Goal: Check status: Check status

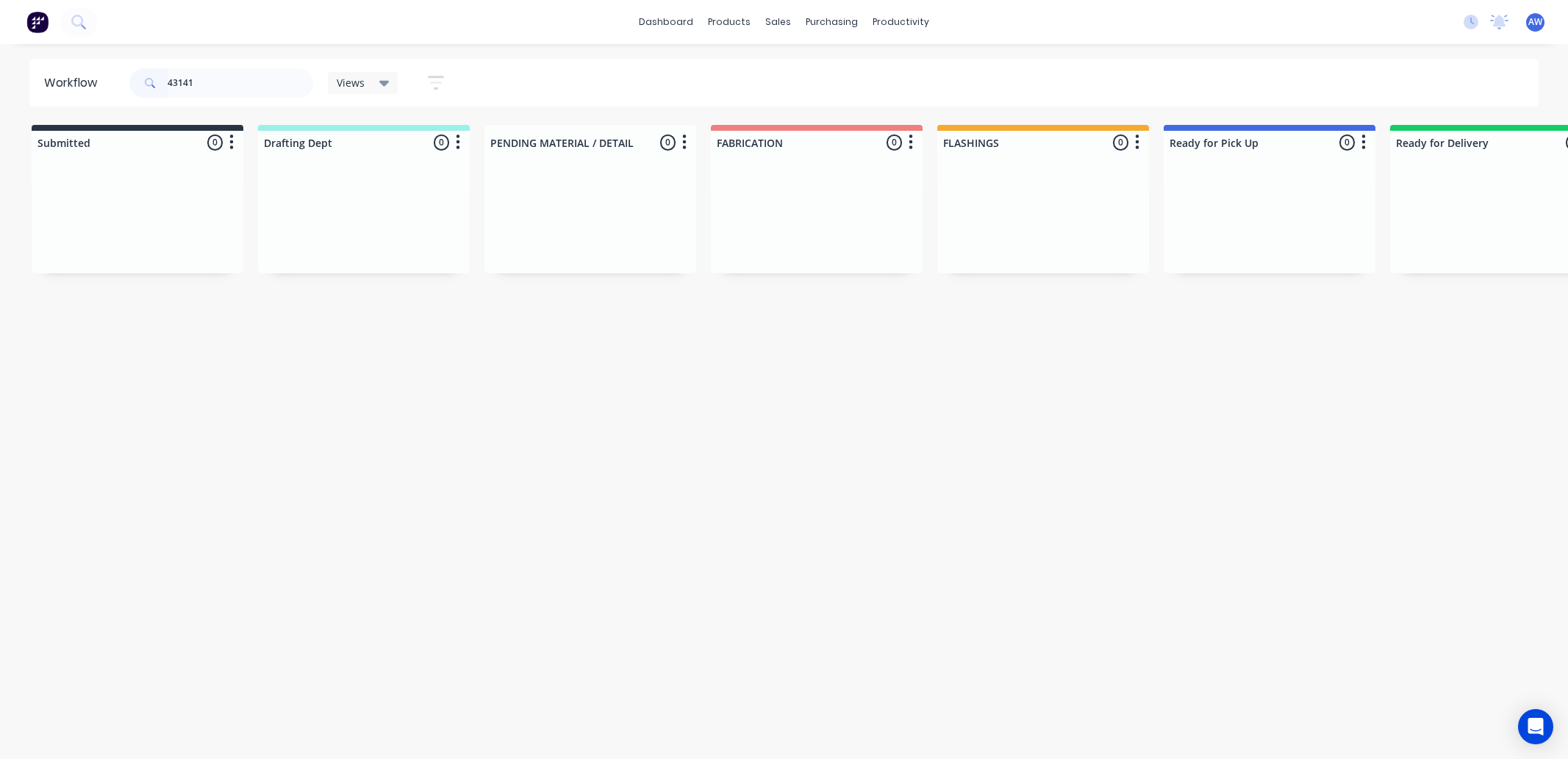
scroll to position [0, 811]
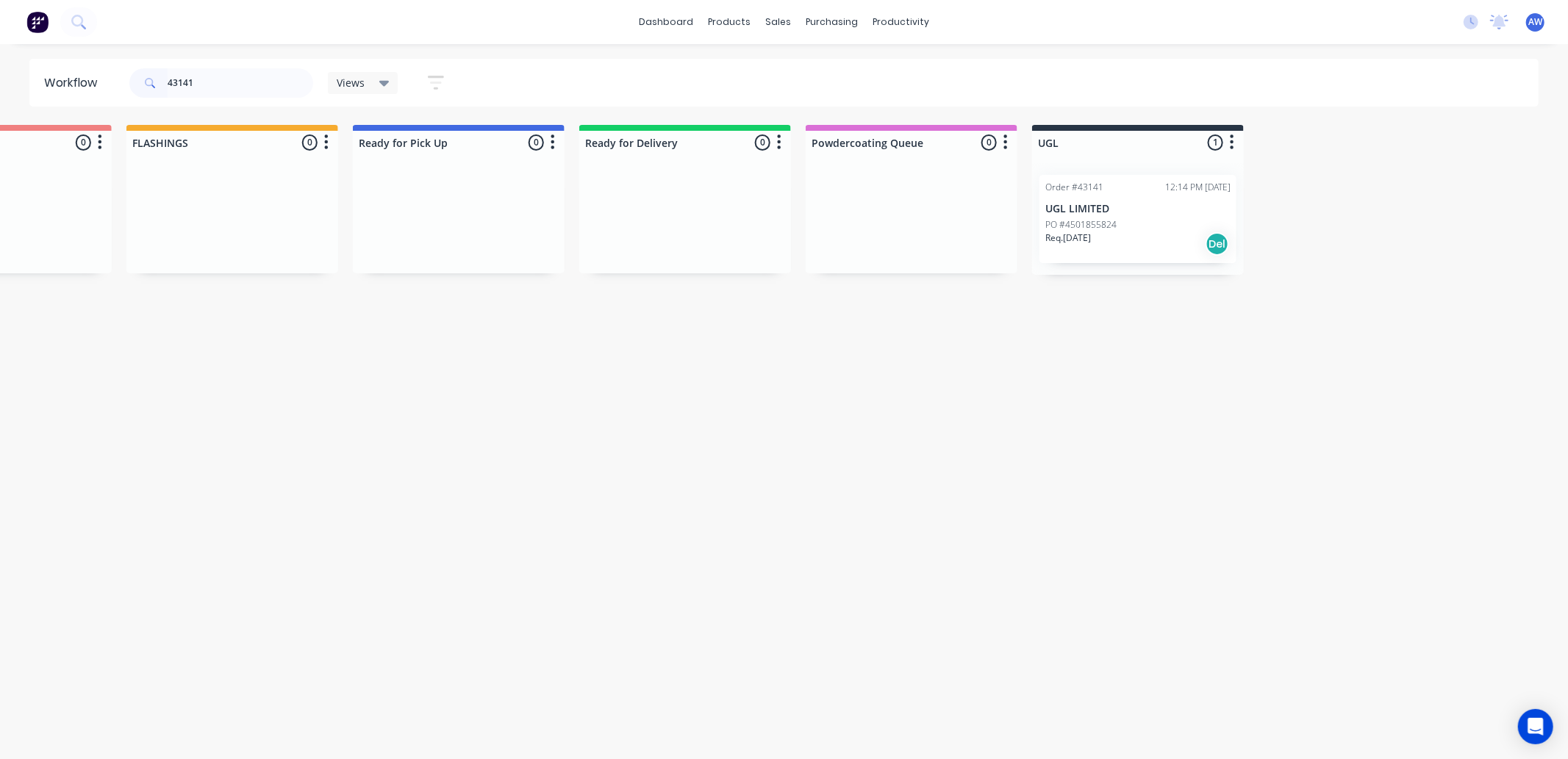
click at [1189, 207] on p "UGL LIMITED" at bounding box center [1137, 209] width 186 height 13
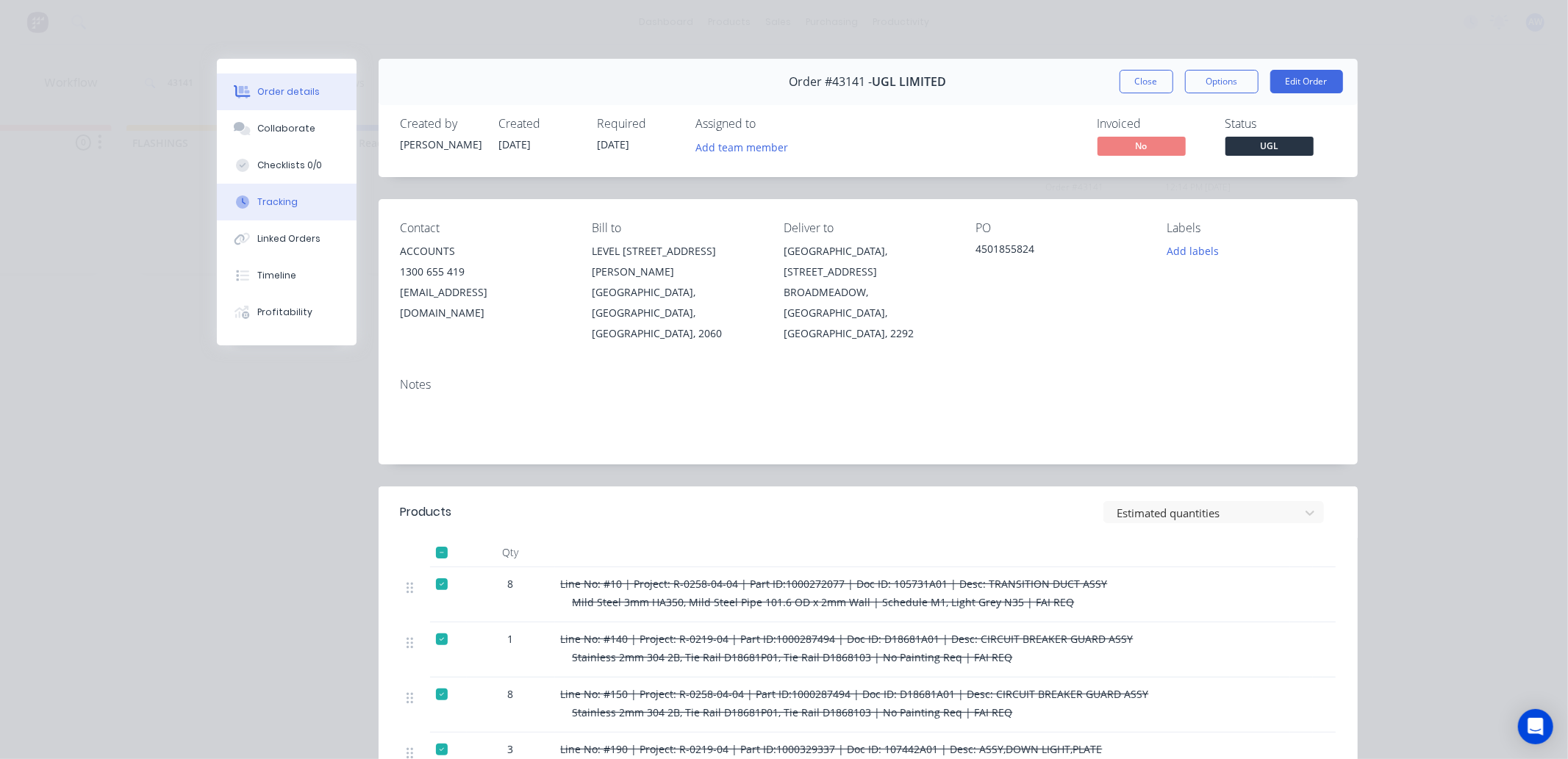
click at [274, 198] on div "Tracking" at bounding box center [277, 202] width 41 height 14
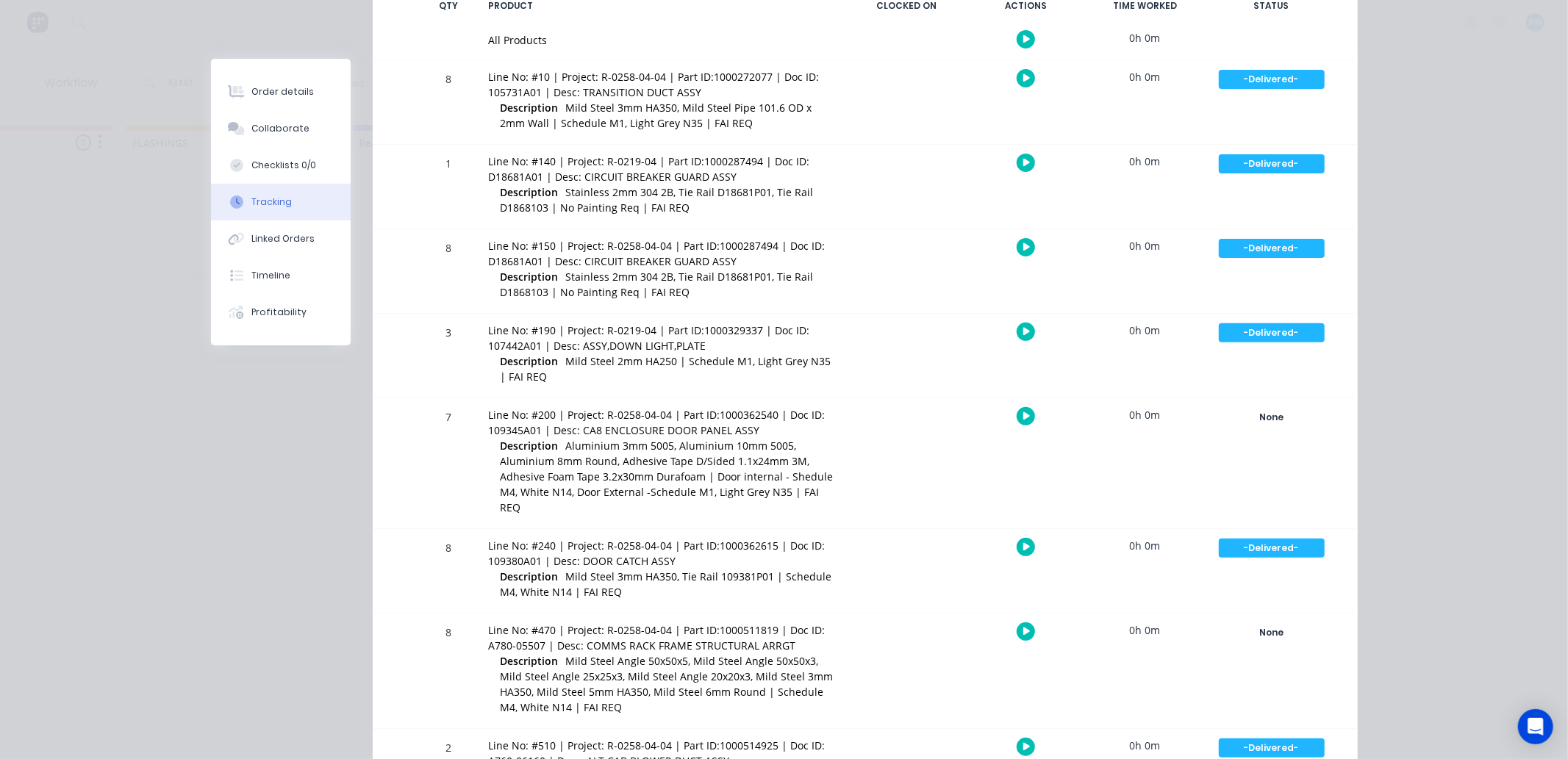
scroll to position [408, 0]
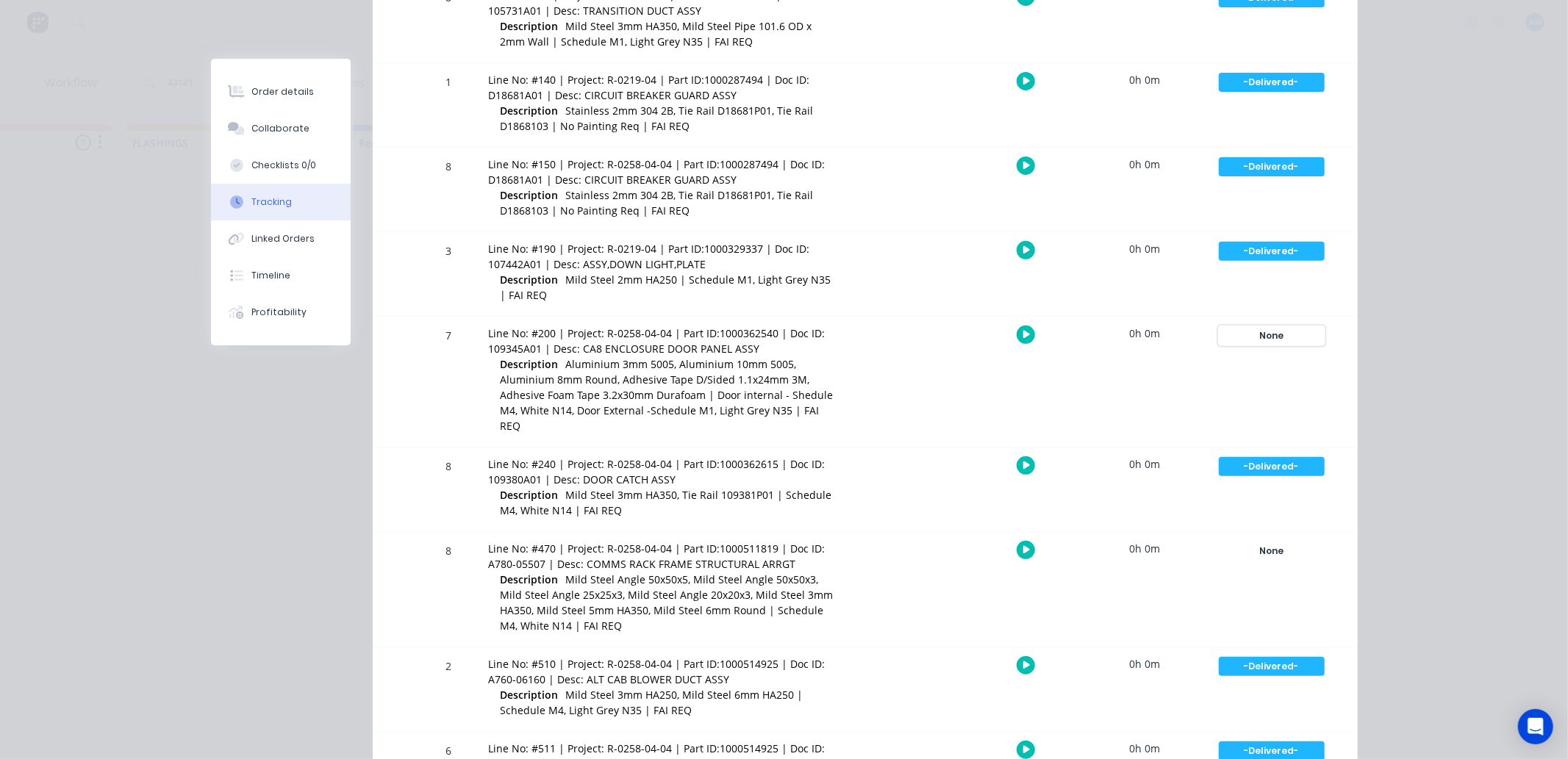
click at [1268, 333] on div "None" at bounding box center [1271, 335] width 106 height 19
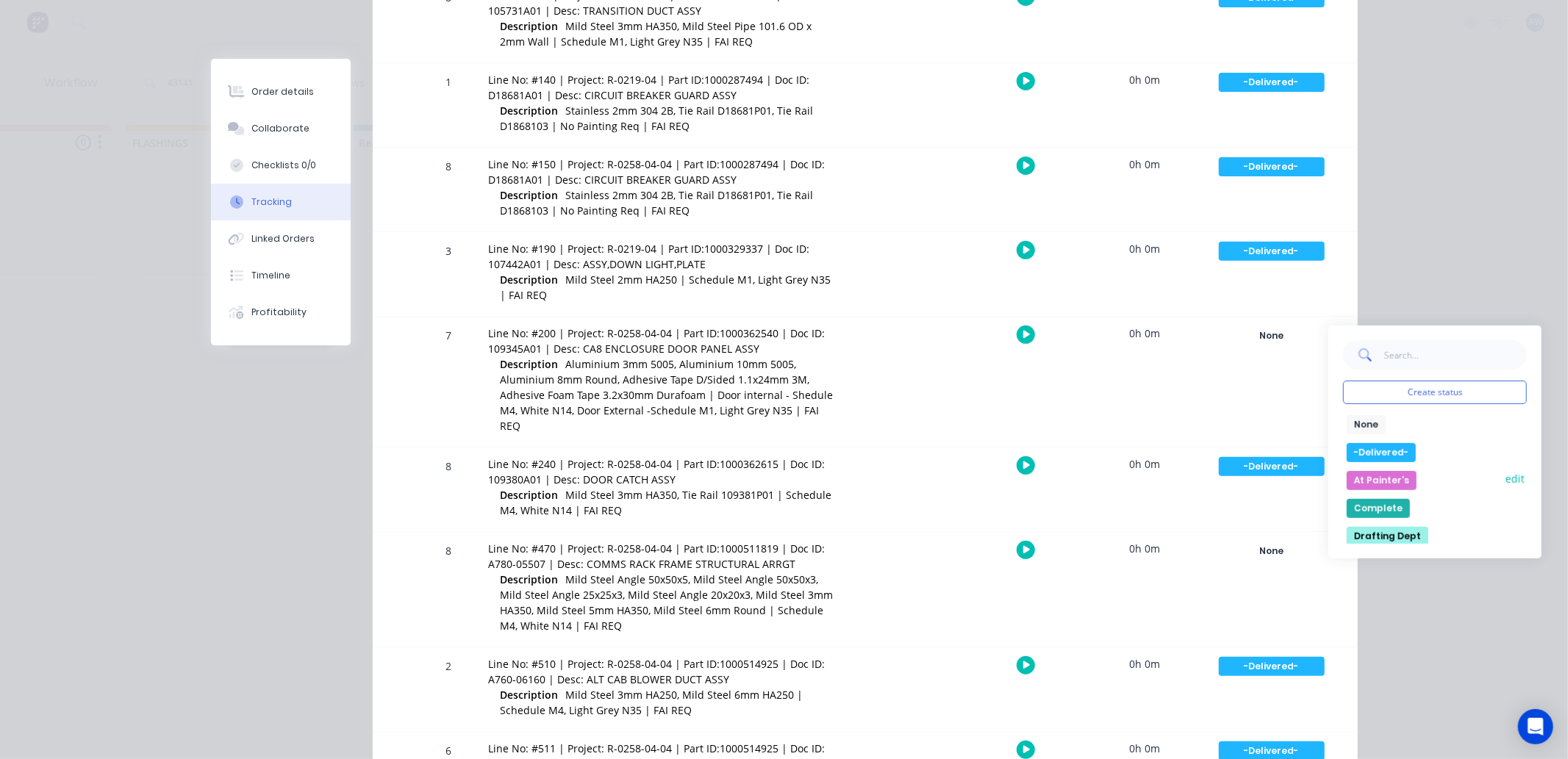
click at [1358, 474] on button "At Painter's" at bounding box center [1381, 480] width 70 height 19
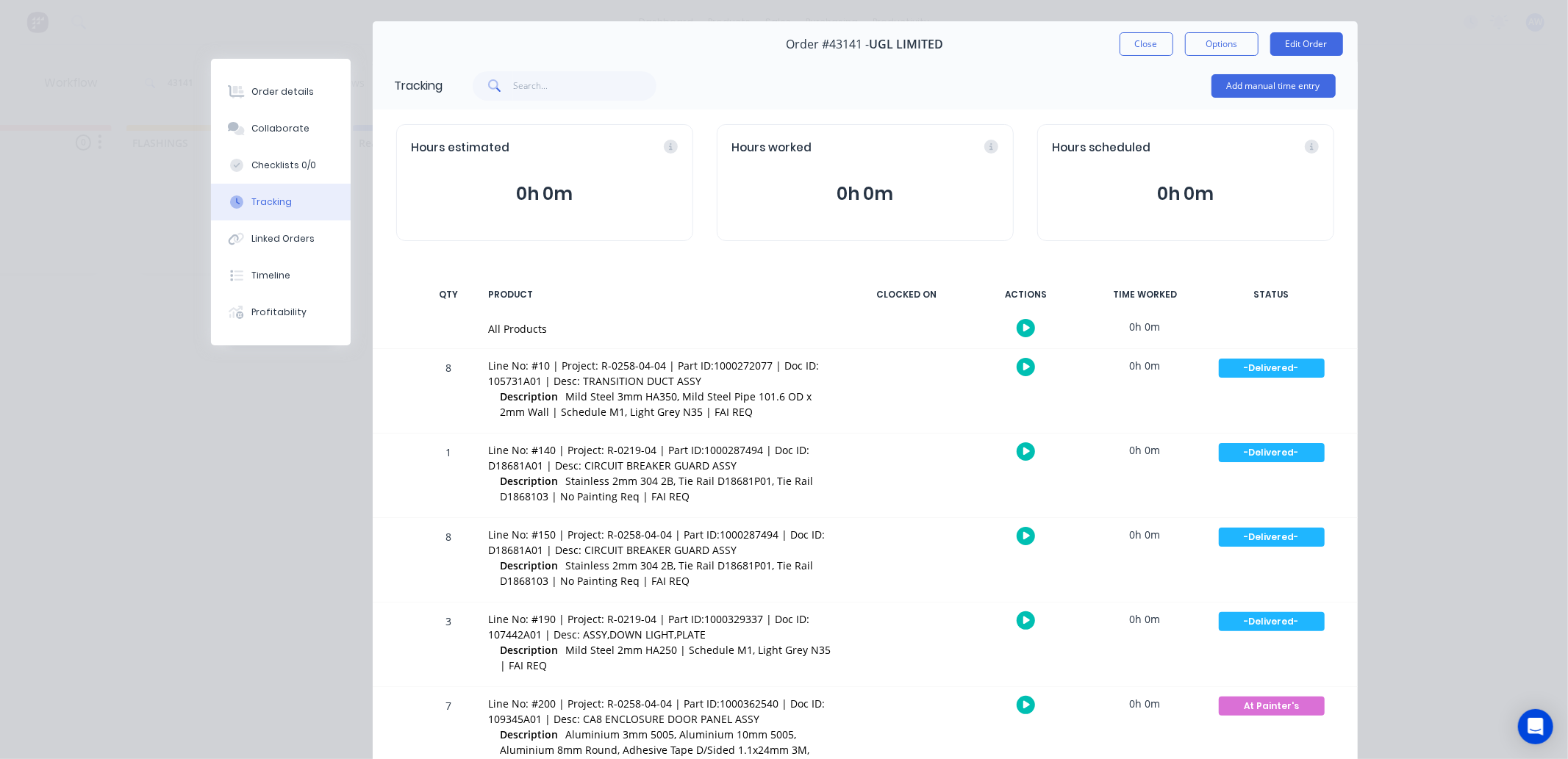
scroll to position [34, 0]
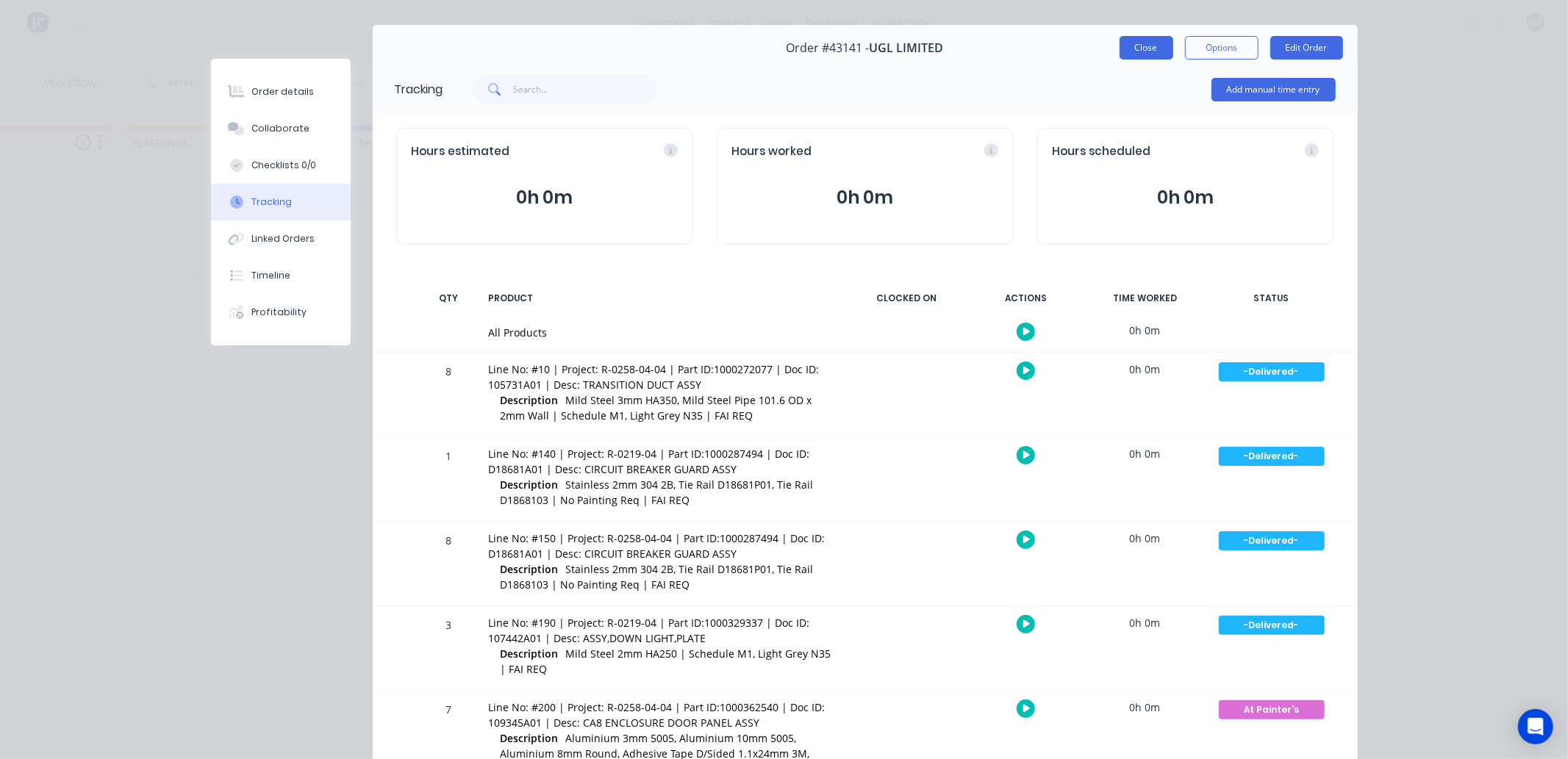
click at [1122, 48] on button "Close" at bounding box center [1146, 47] width 53 height 23
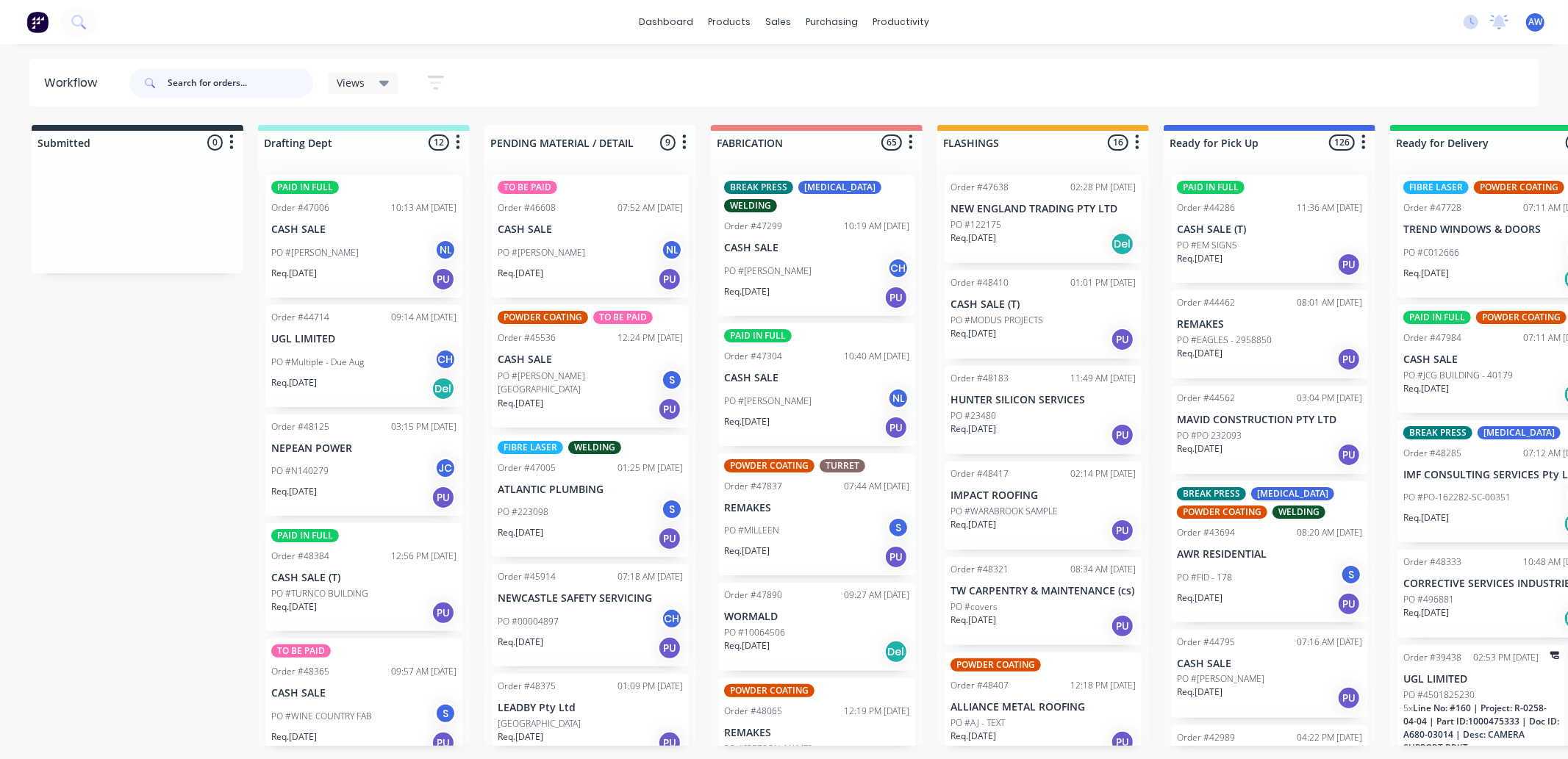
click at [207, 84] on input "text" at bounding box center [240, 83] width 146 height 29
type input "48040"
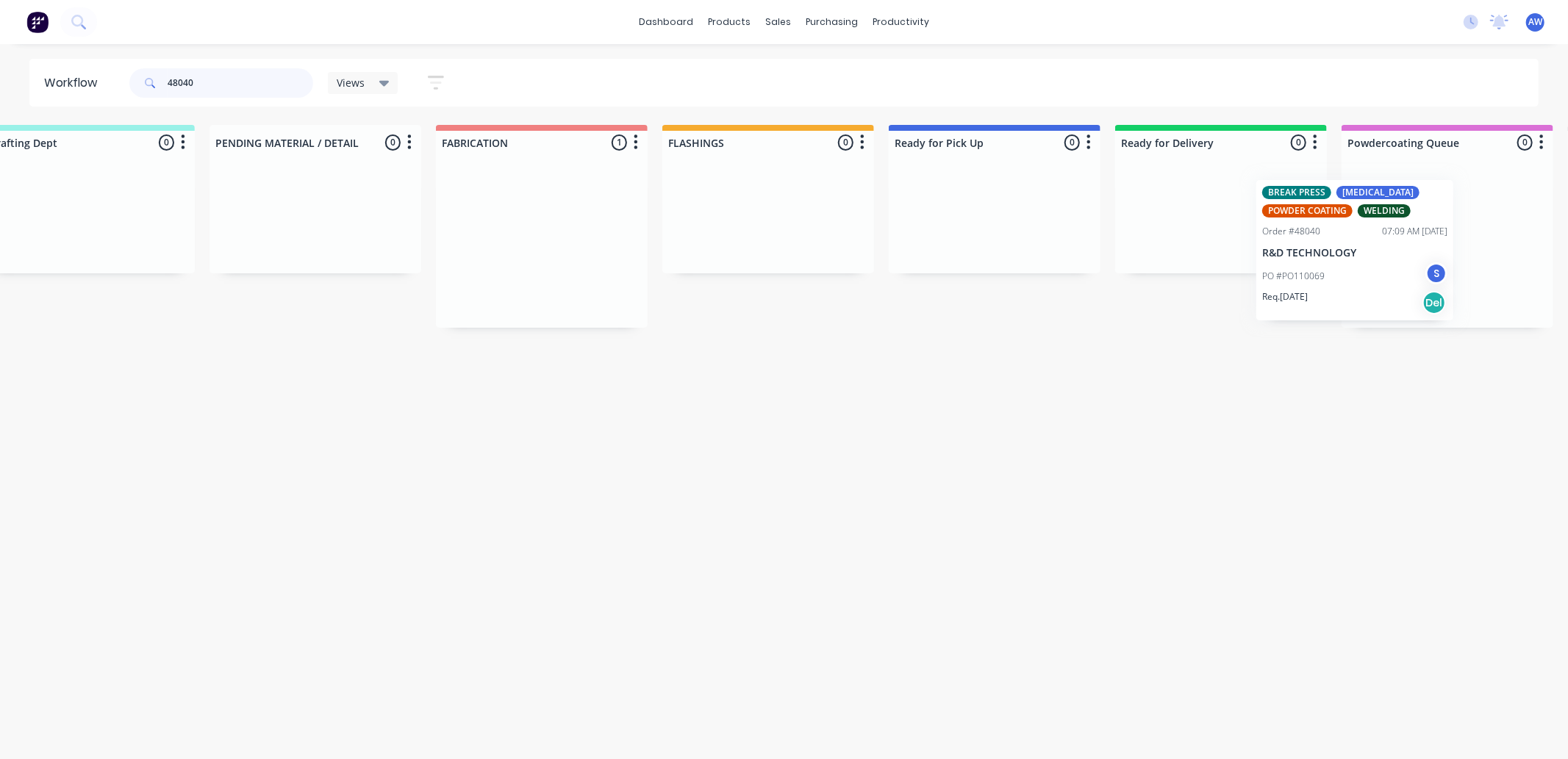
scroll to position [0, 355]
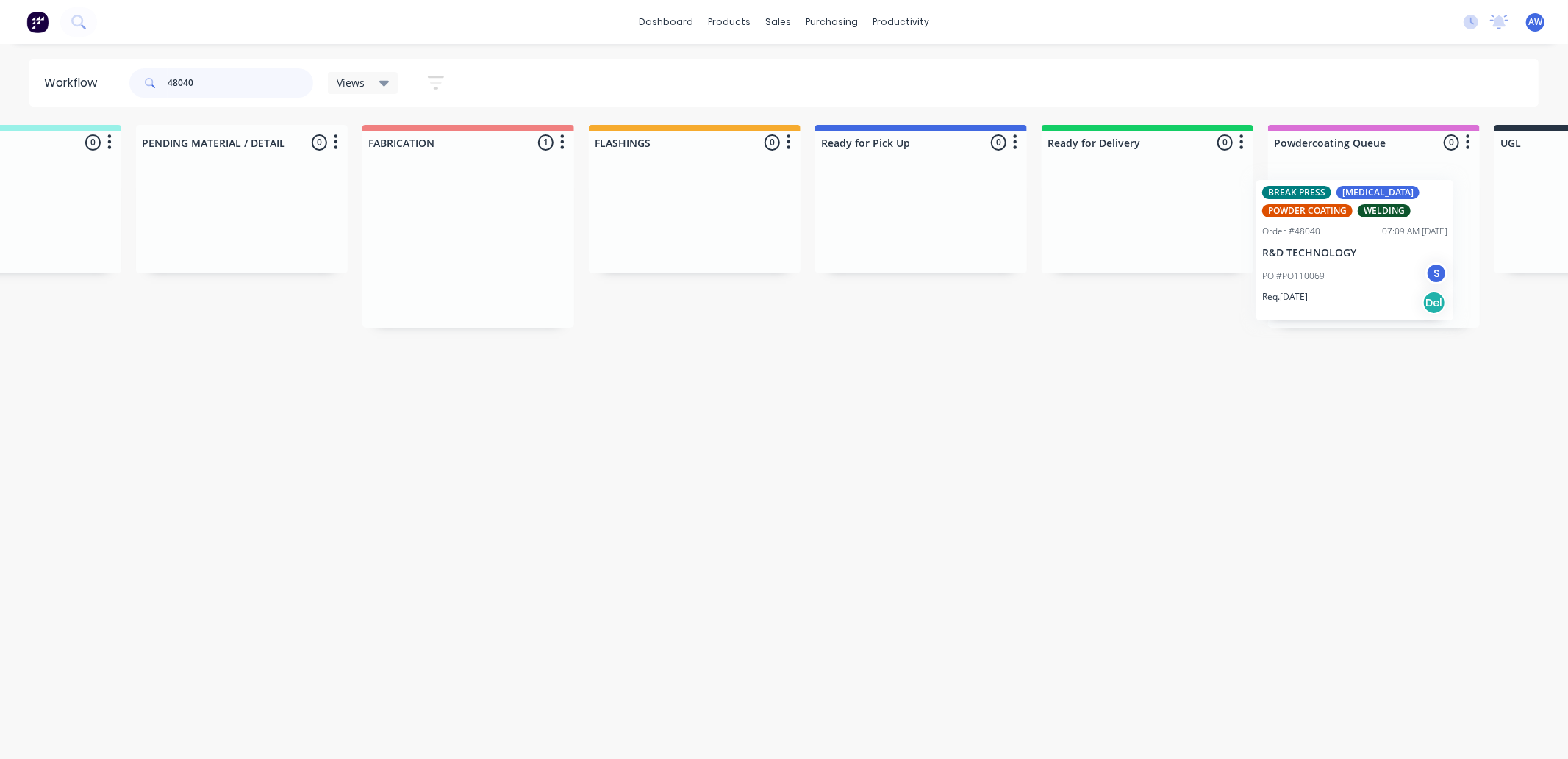
drag, startPoint x: 787, startPoint y: 274, endPoint x: 1325, endPoint y: 249, distance: 538.6
click at [1328, 251] on div "Submitted 0 Sort By Created date Required date Order number Customer name Most …" at bounding box center [866, 226] width 2451 height 203
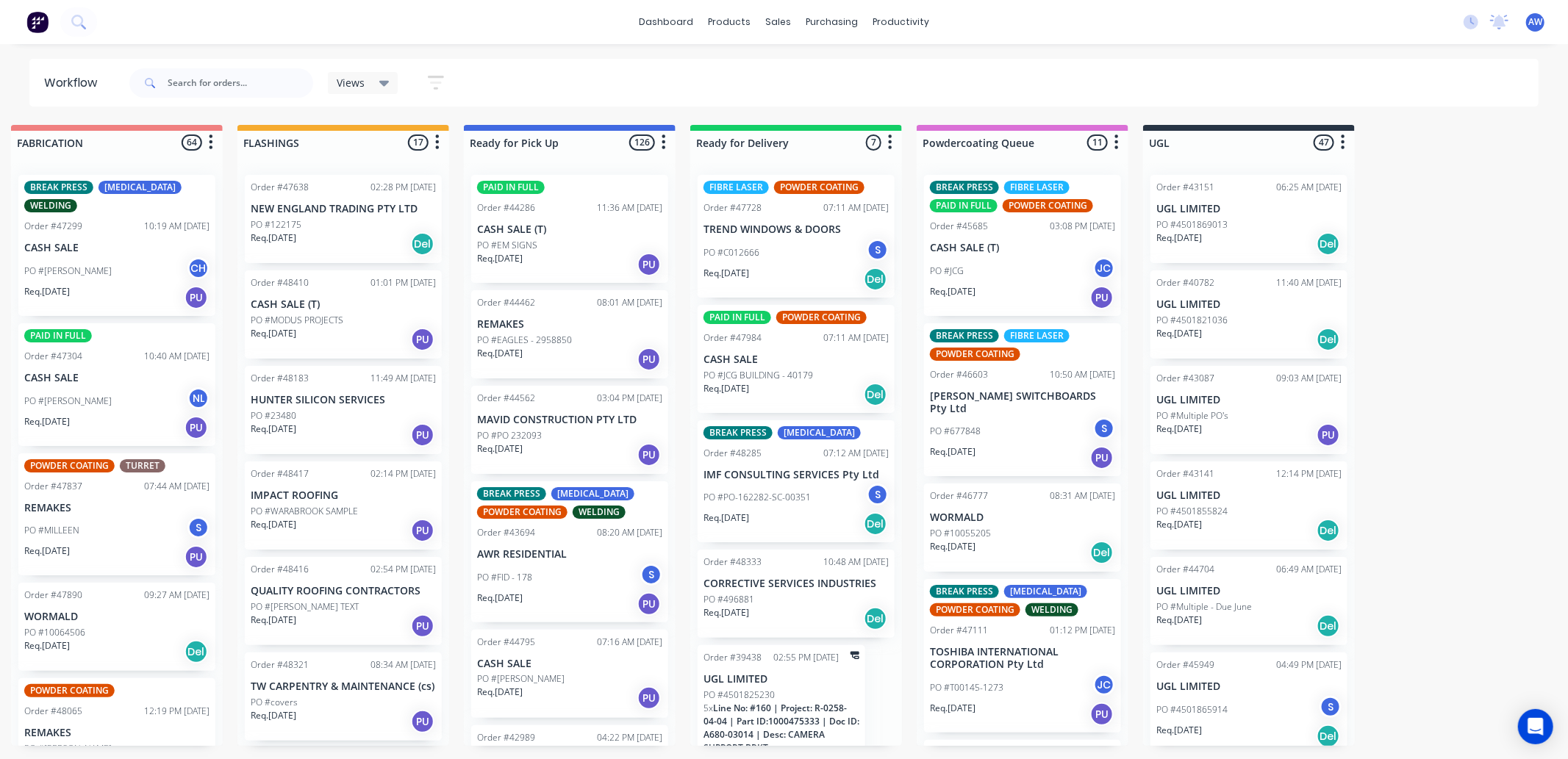
click at [1066, 262] on div "PO #JCG JC" at bounding box center [1022, 271] width 186 height 28
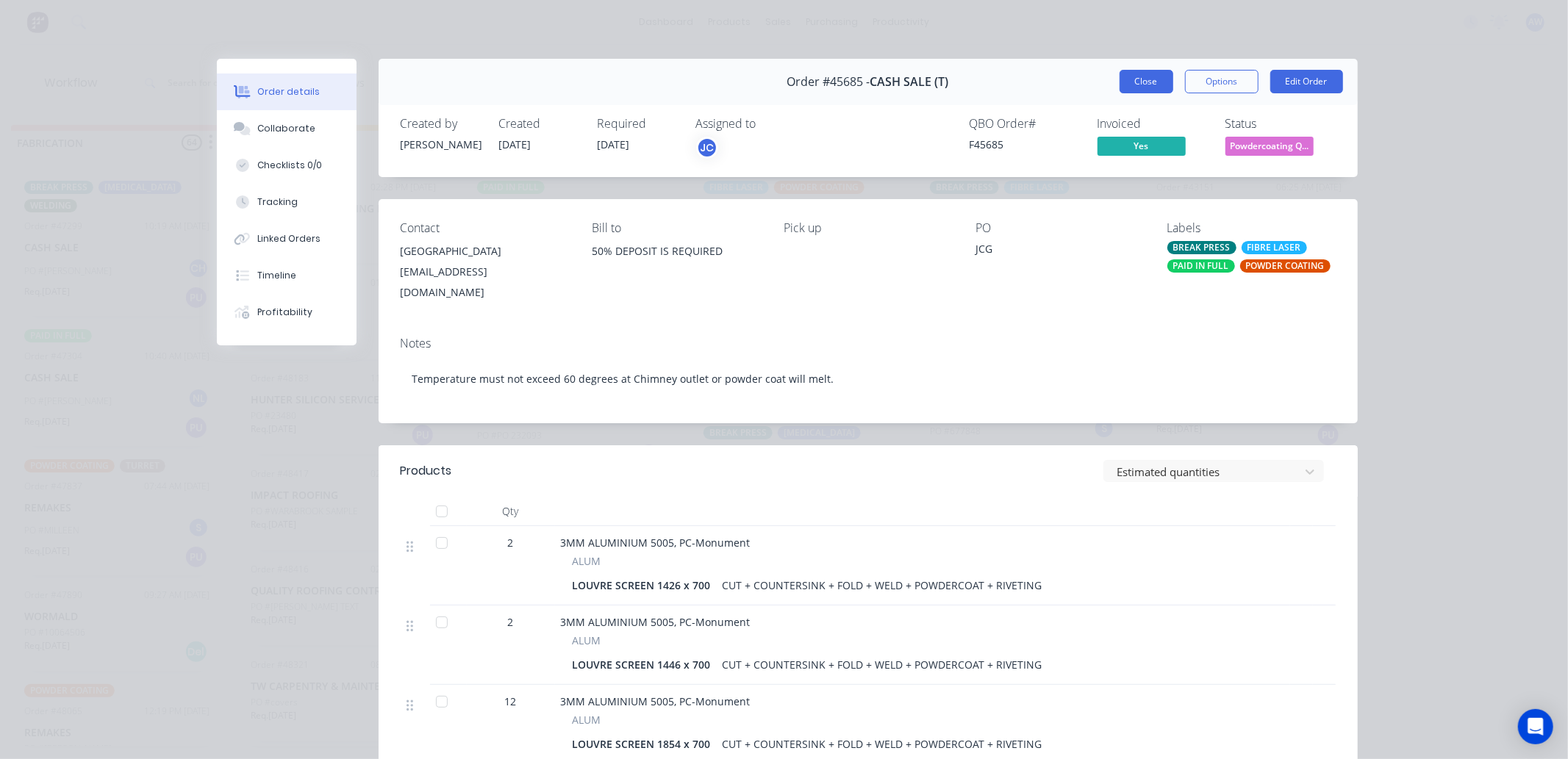
click at [1128, 82] on button "Close" at bounding box center [1146, 81] width 53 height 23
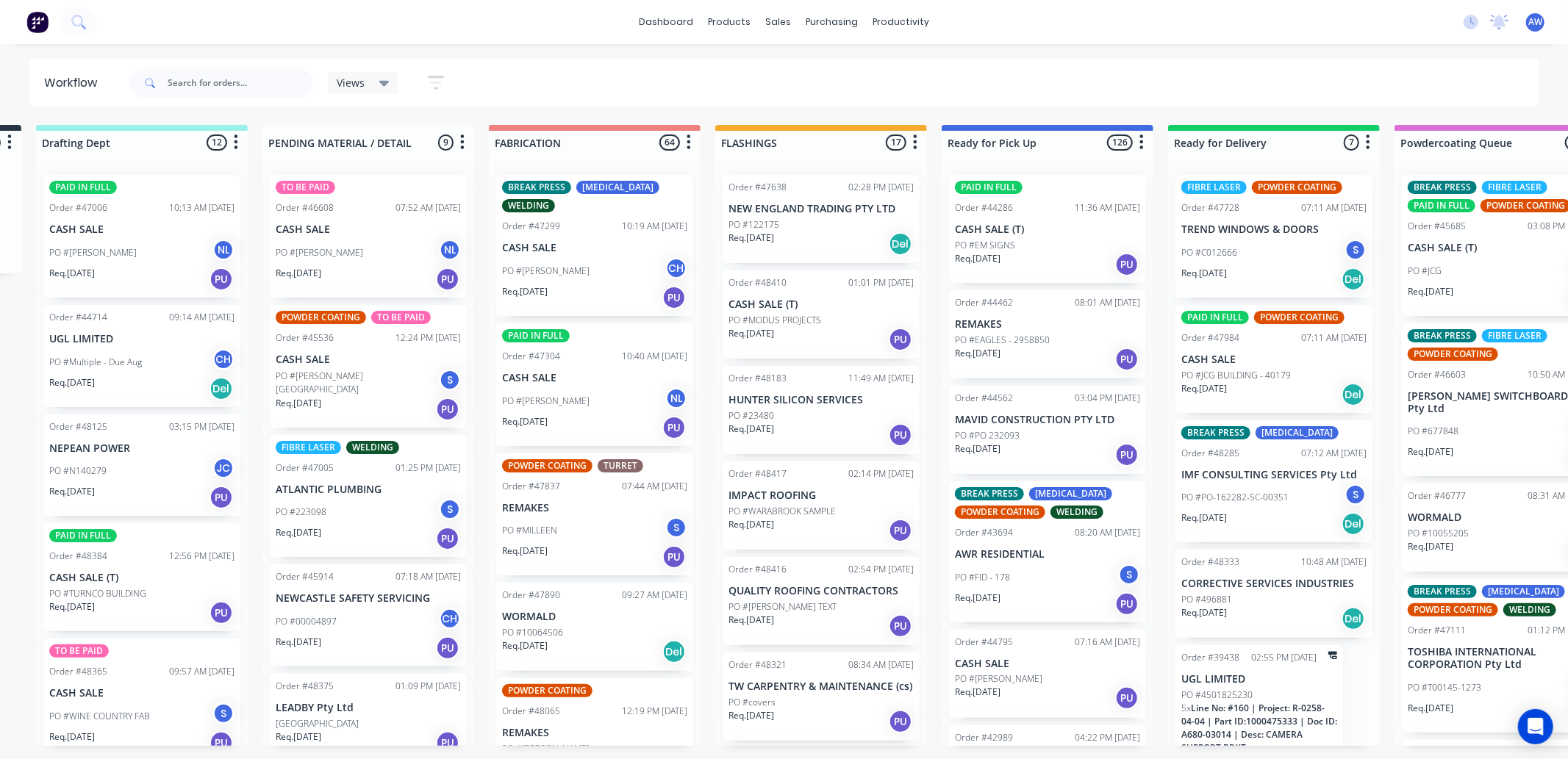
scroll to position [0, 221]
click at [224, 86] on input "text" at bounding box center [240, 83] width 146 height 29
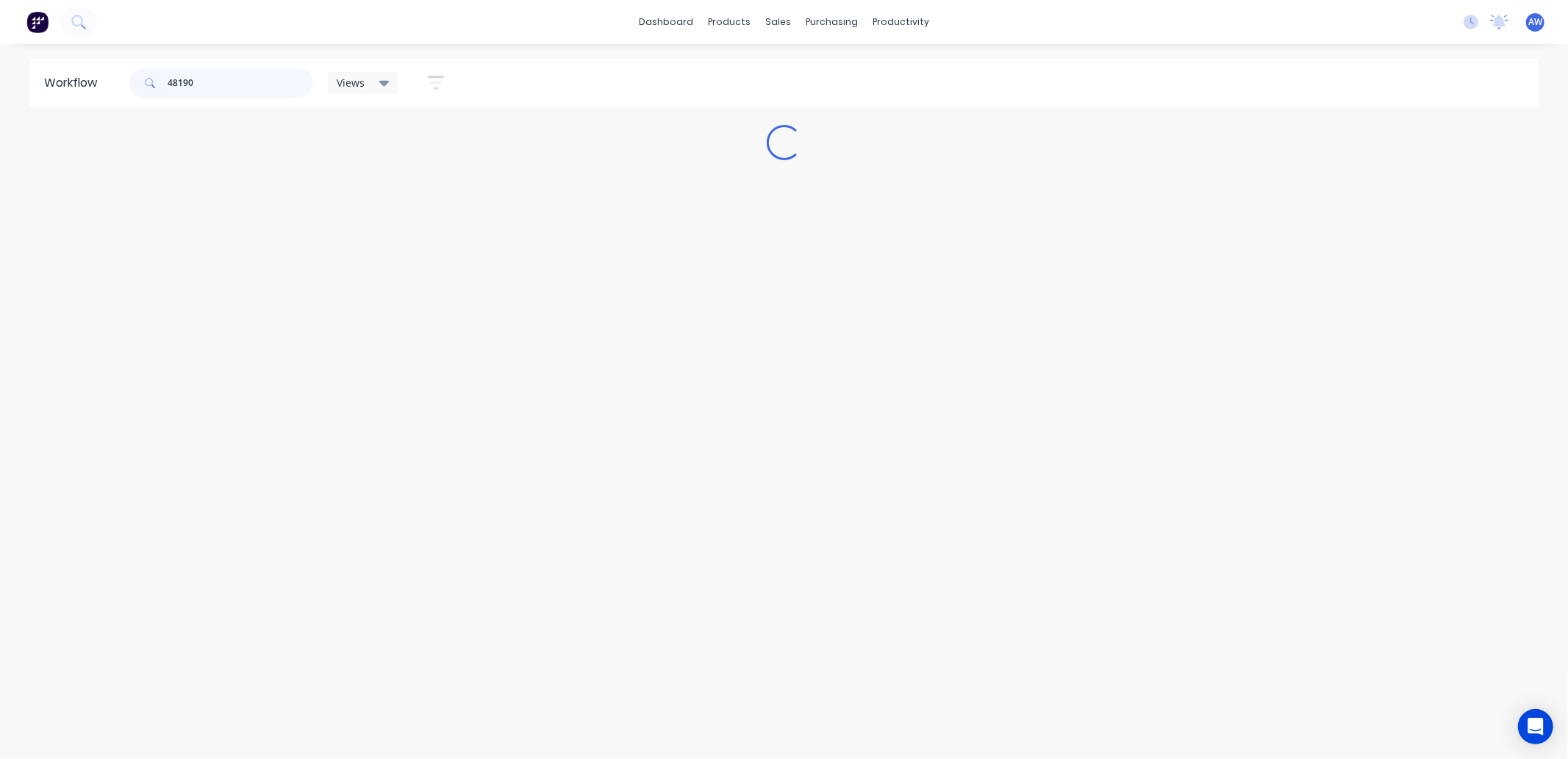
scroll to position [0, 0]
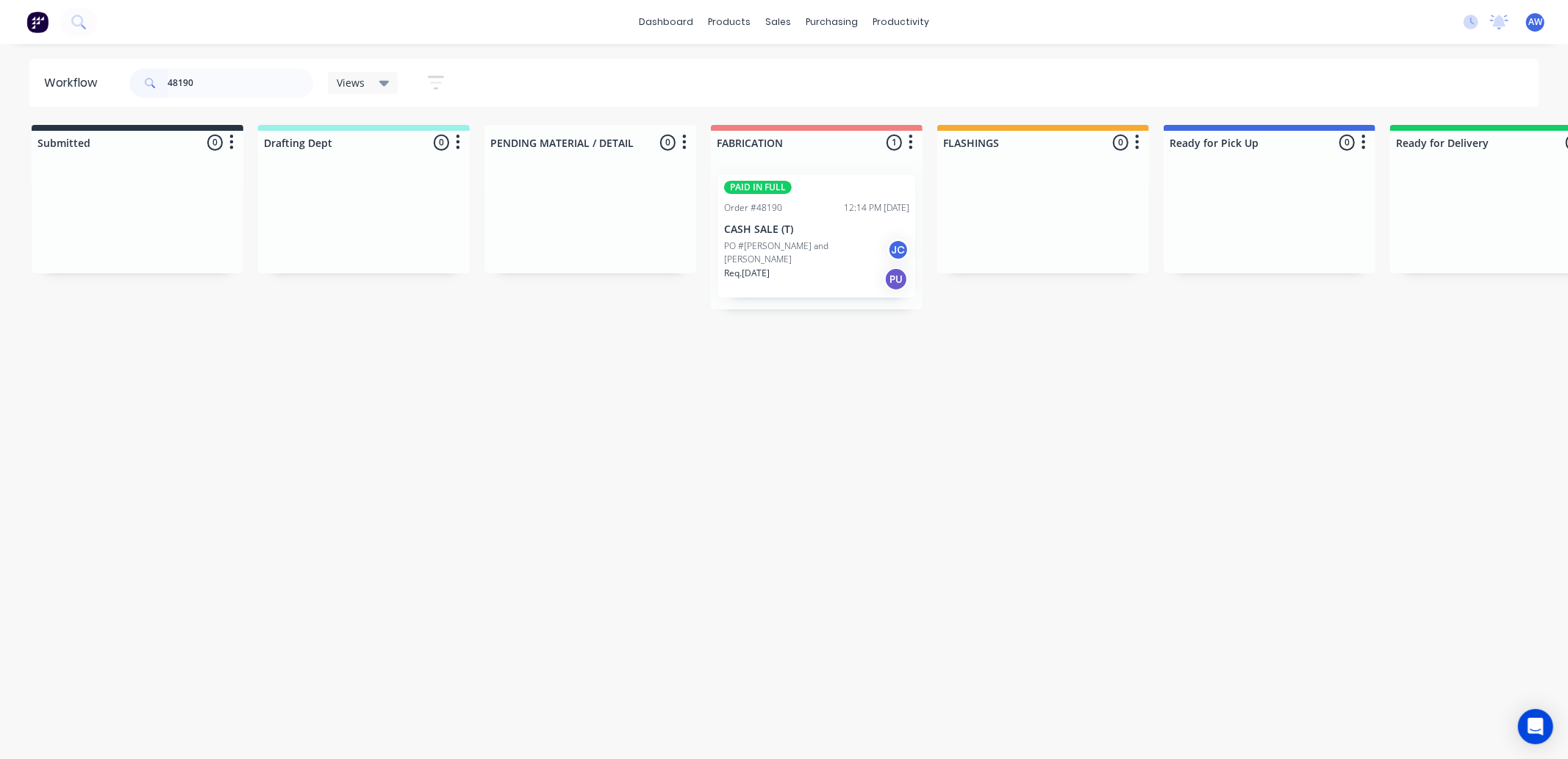
click at [857, 259] on div "PO #Bishop and Hart JC" at bounding box center [817, 252] width 186 height 28
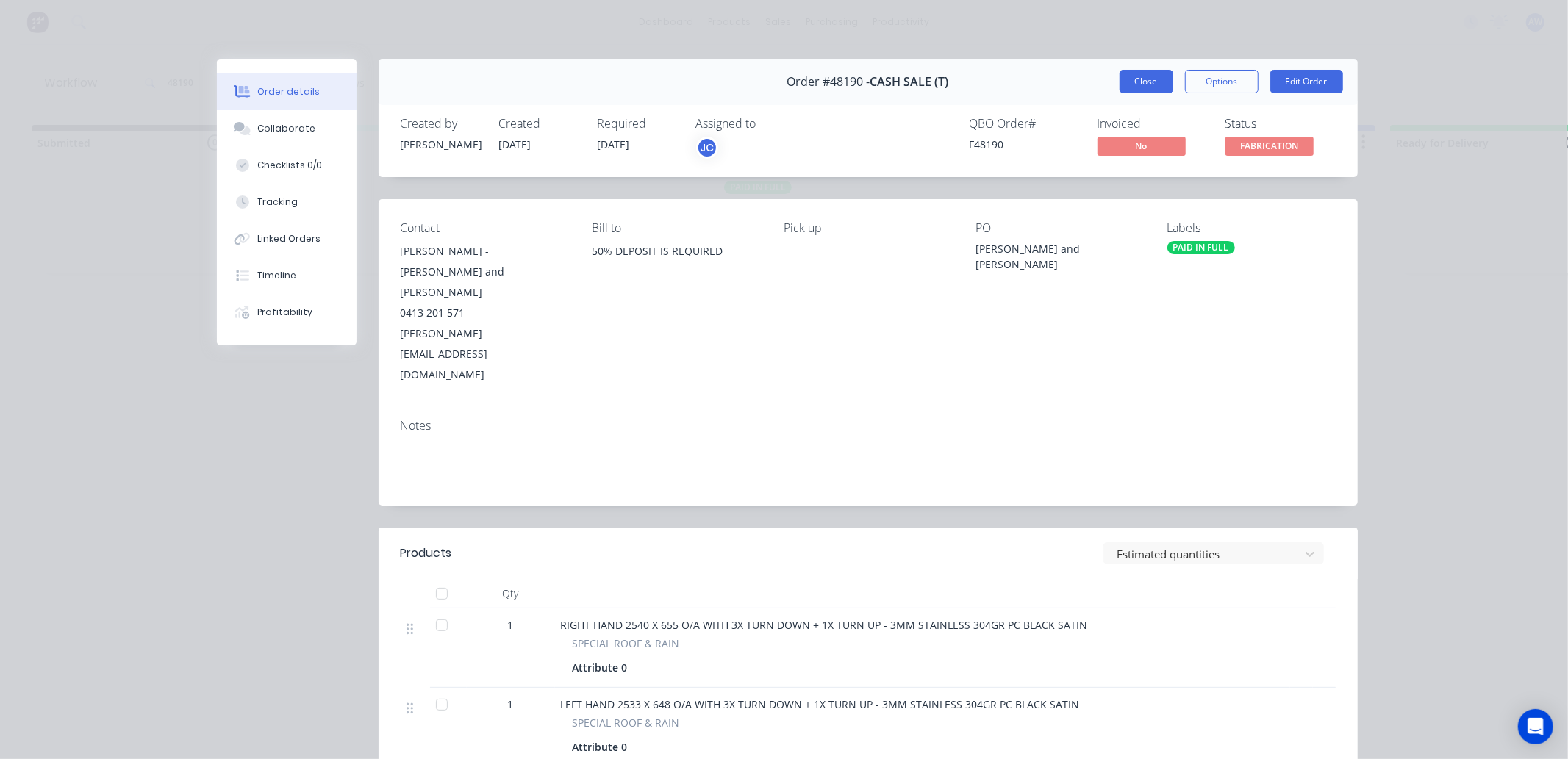
click at [1130, 84] on button "Close" at bounding box center [1146, 81] width 53 height 23
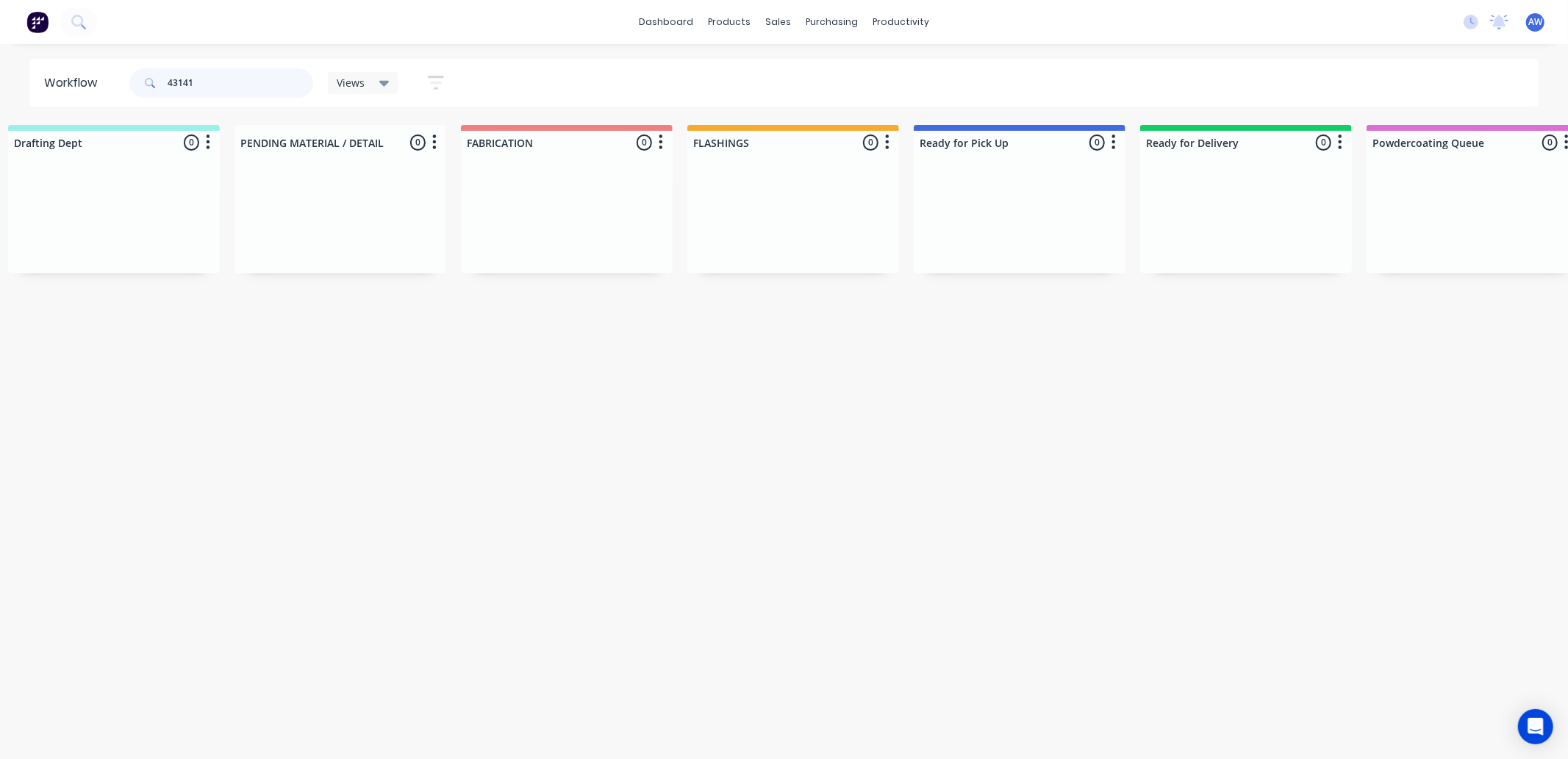
scroll to position [0, 884]
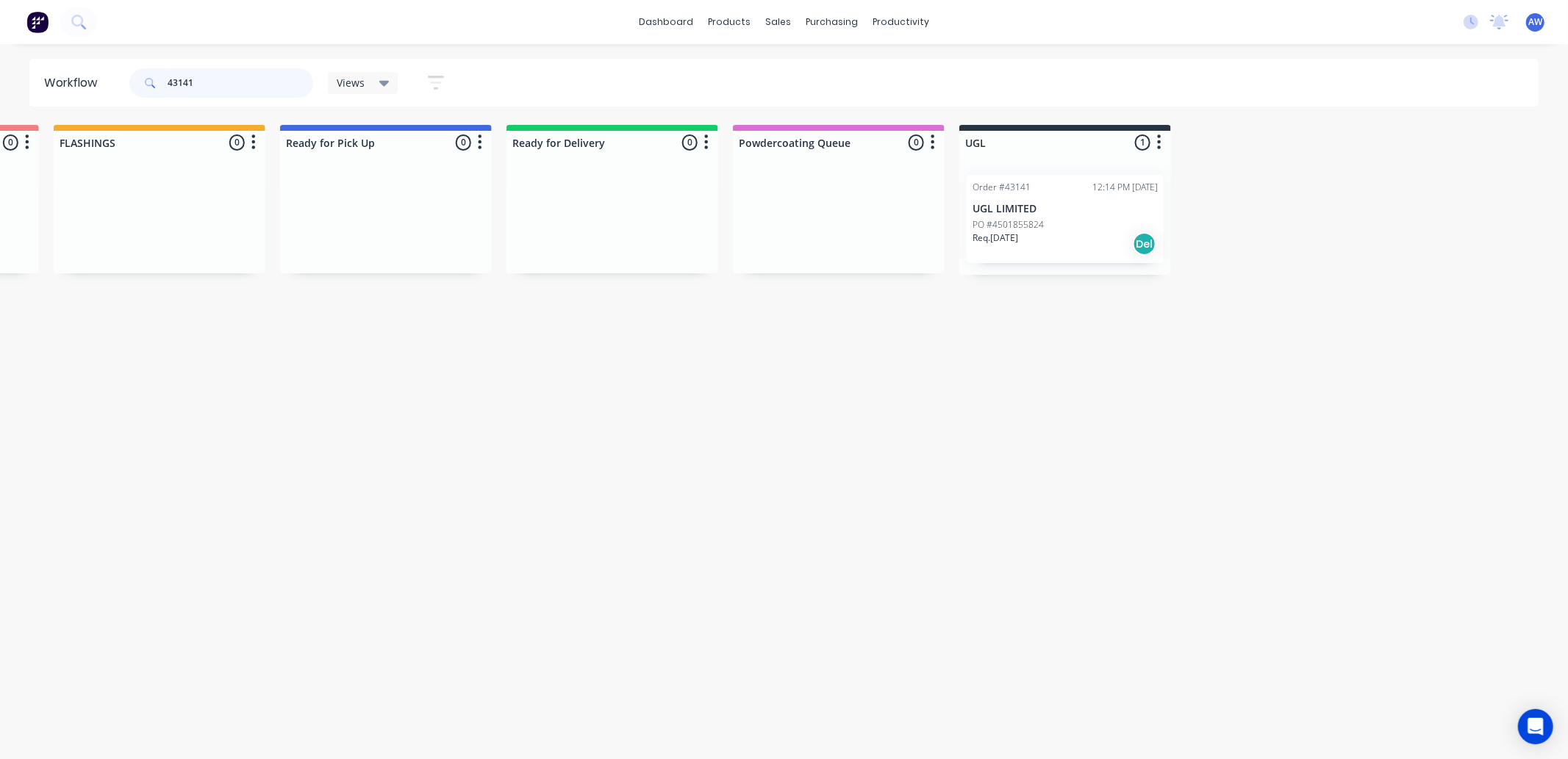
type input "43141"
click at [1096, 219] on div "PO #4501855824" at bounding box center [1065, 225] width 186 height 14
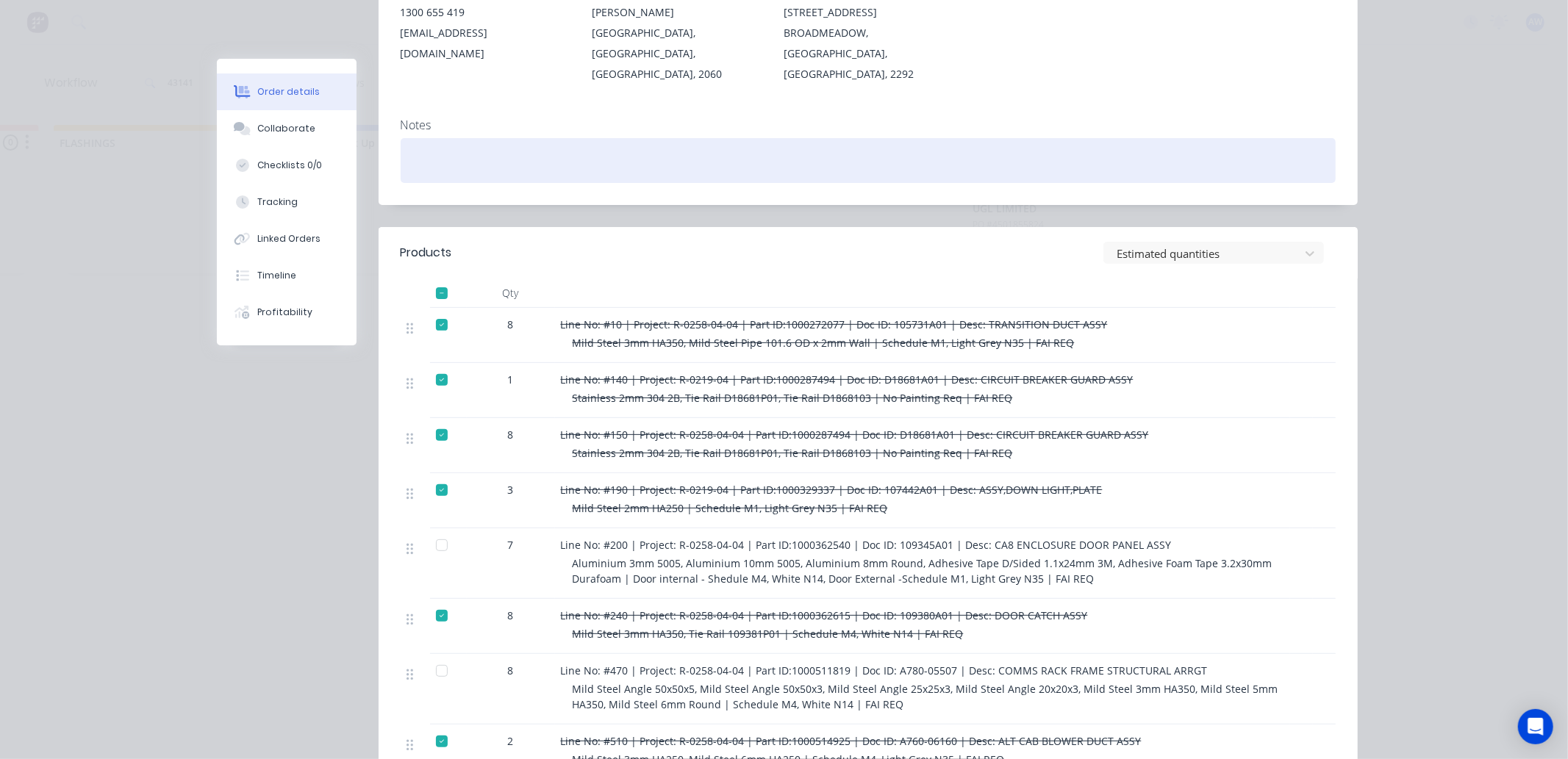
scroll to position [0, 0]
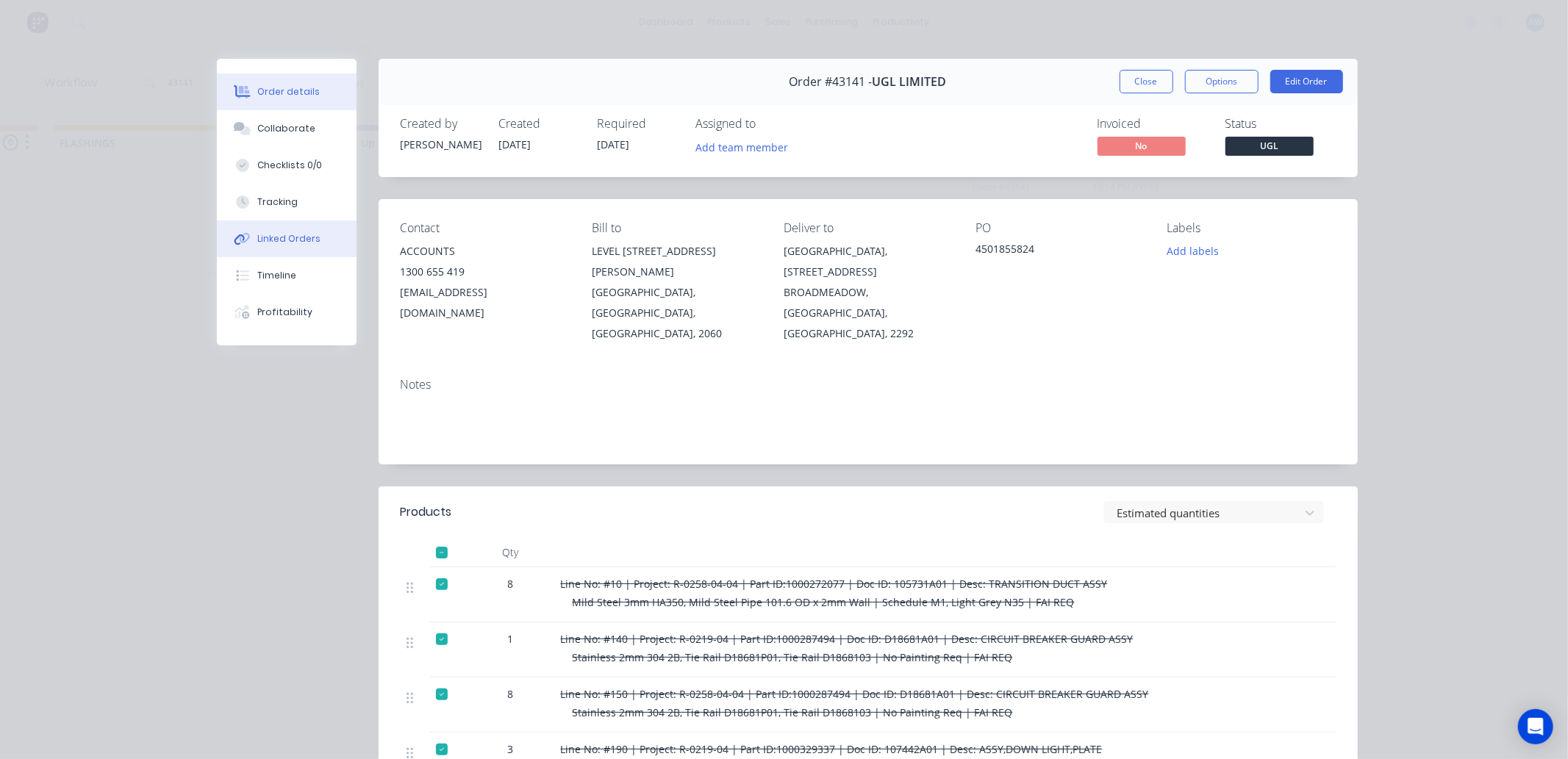
click at [276, 233] on div "Linked Orders" at bounding box center [289, 239] width 63 height 14
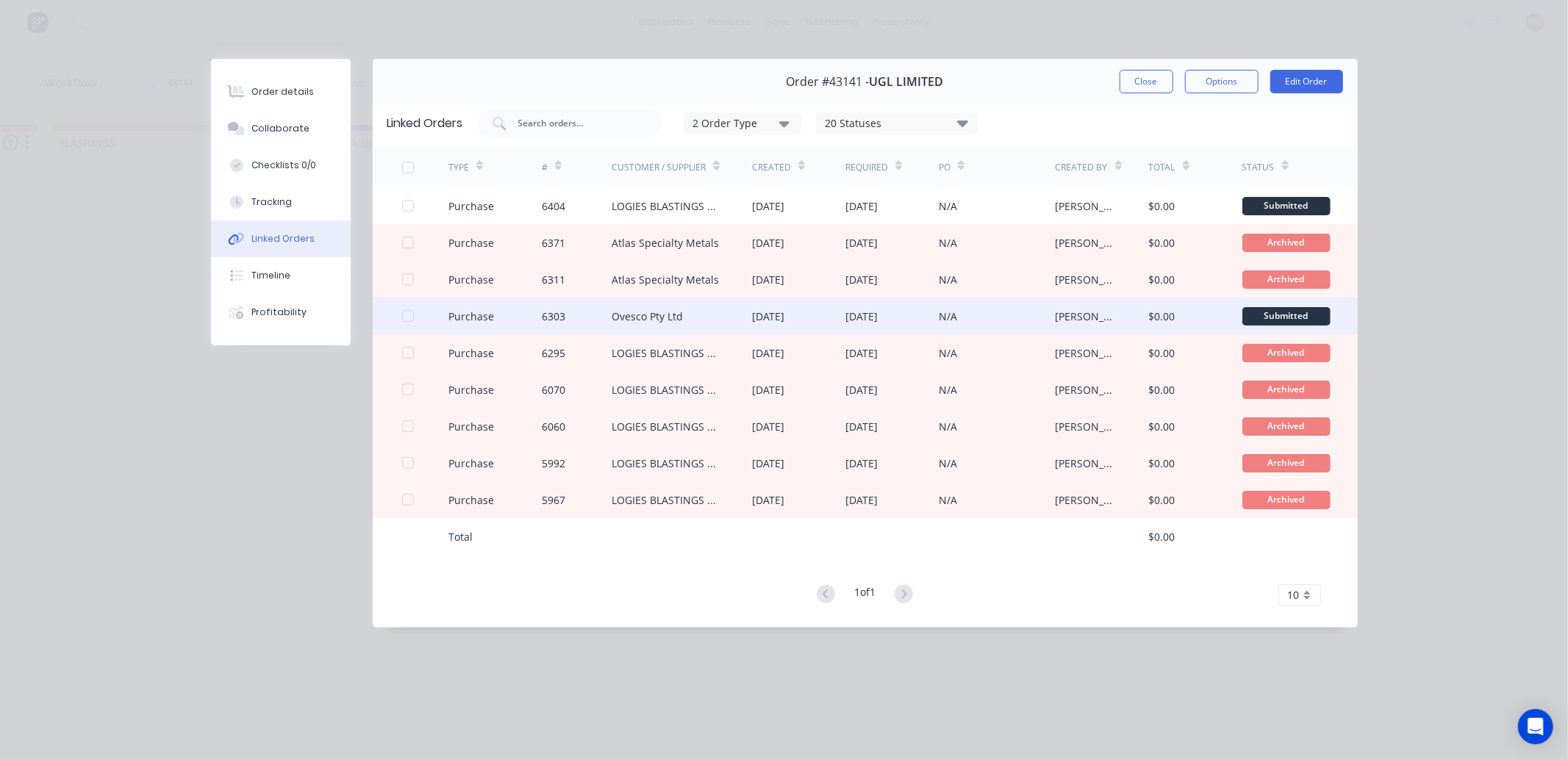
click at [708, 320] on div "Ovesco Pty Ltd" at bounding box center [681, 316] width 140 height 37
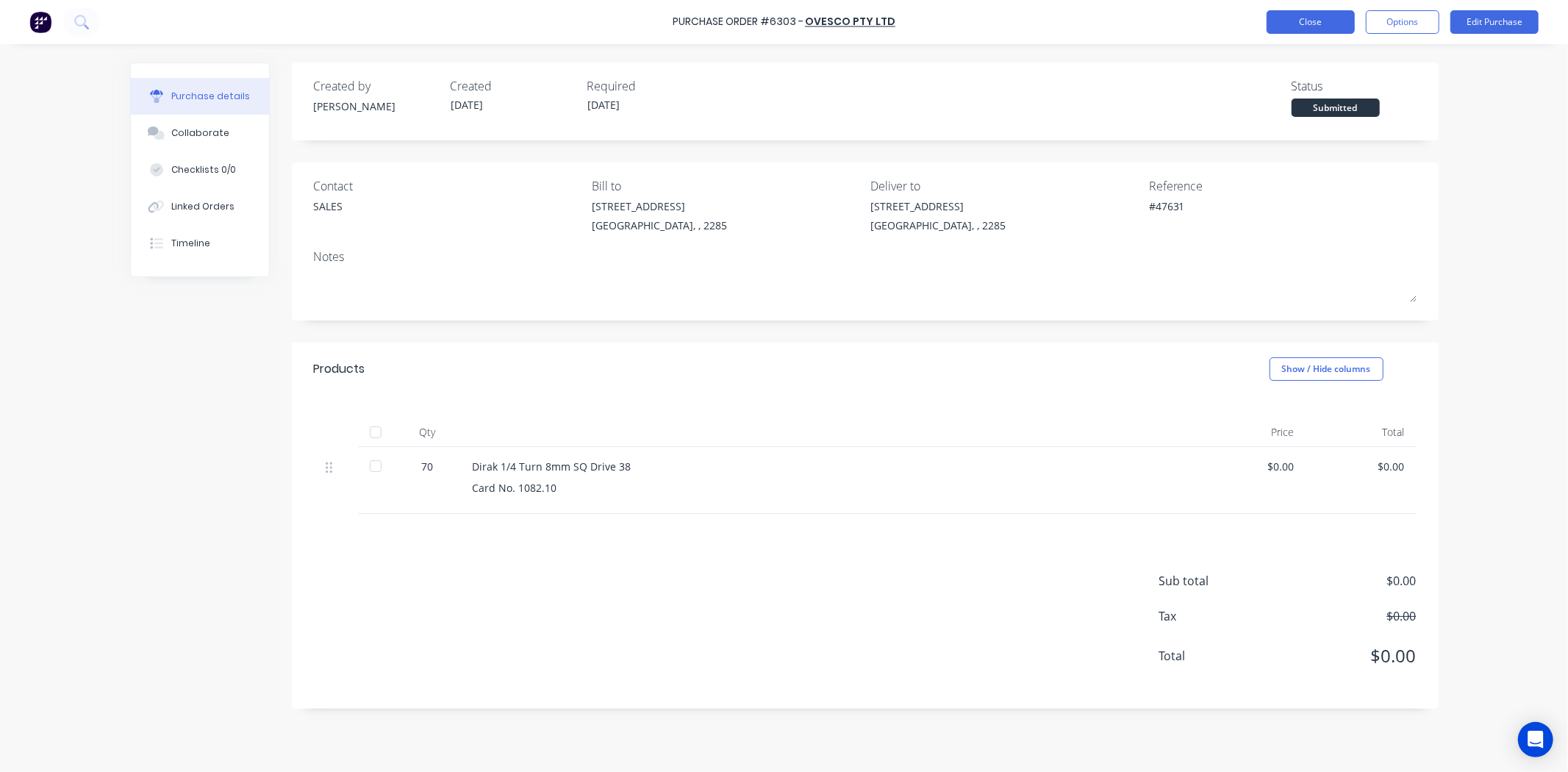
click at [1313, 24] on button "Close" at bounding box center [1310, 22] width 88 height 23
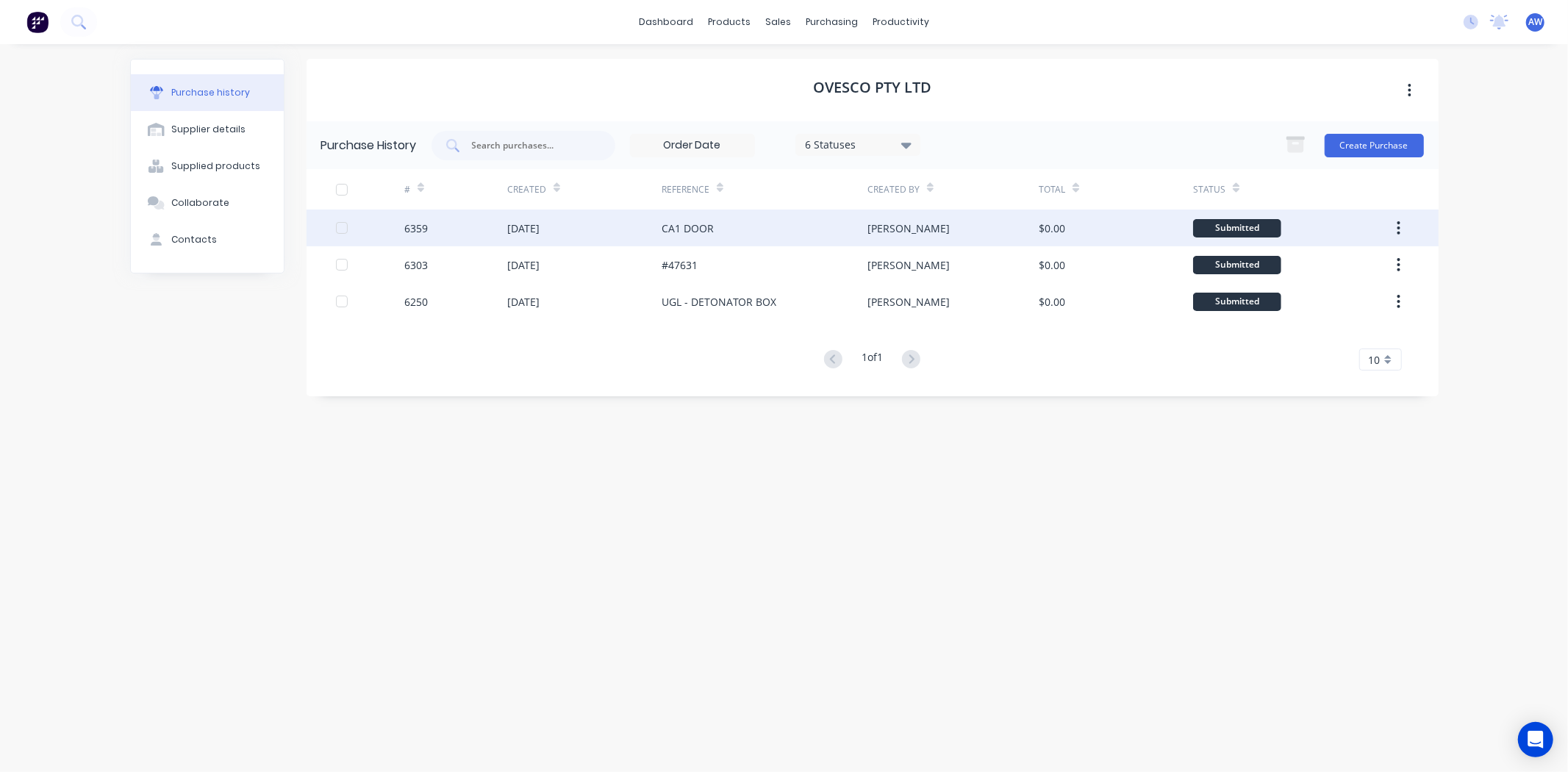
click at [700, 232] on div "CA1 DOOR" at bounding box center [687, 228] width 52 height 16
type textarea "x"
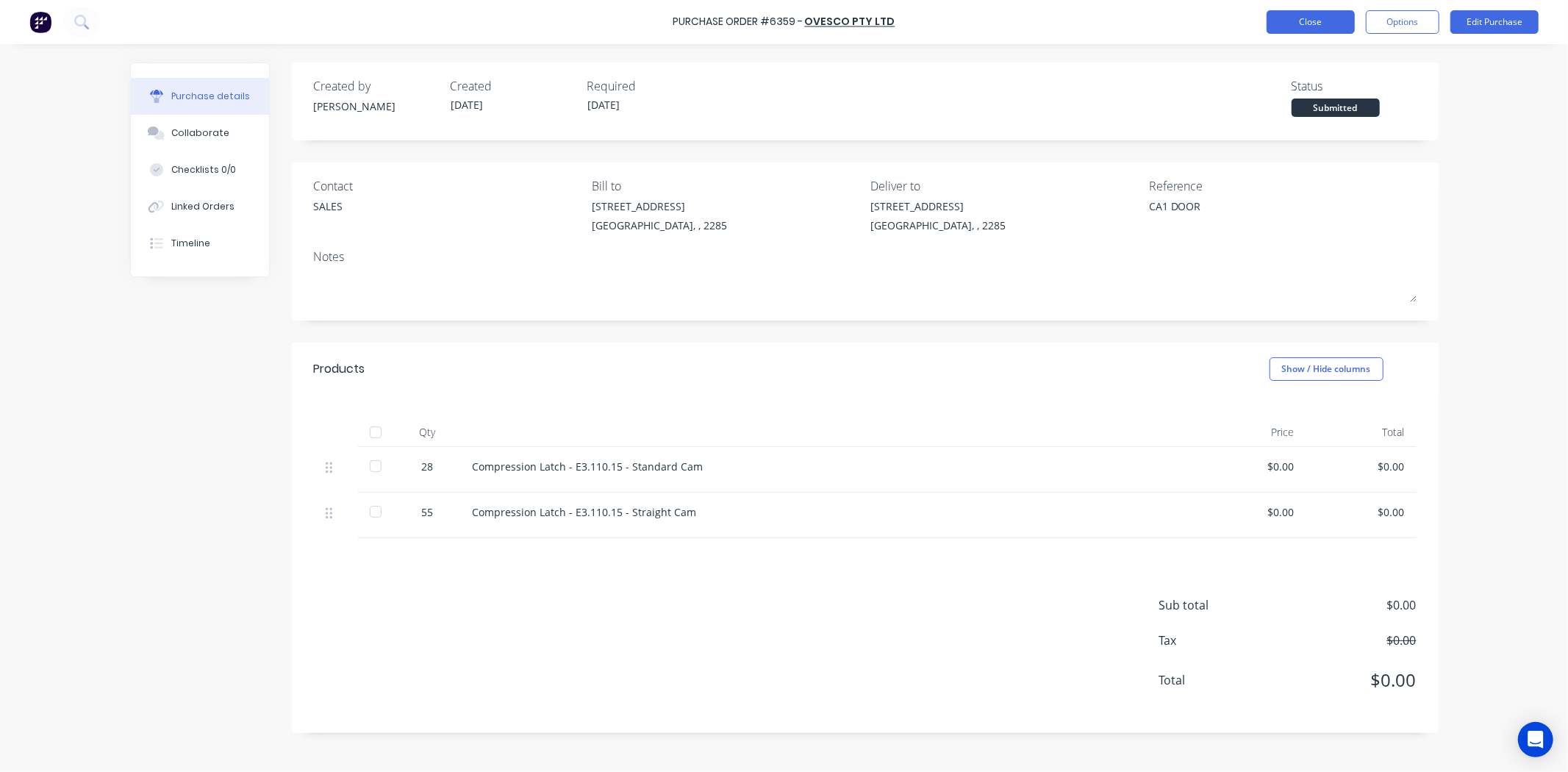
click at [1308, 20] on button "Close" at bounding box center [1310, 22] width 88 height 23
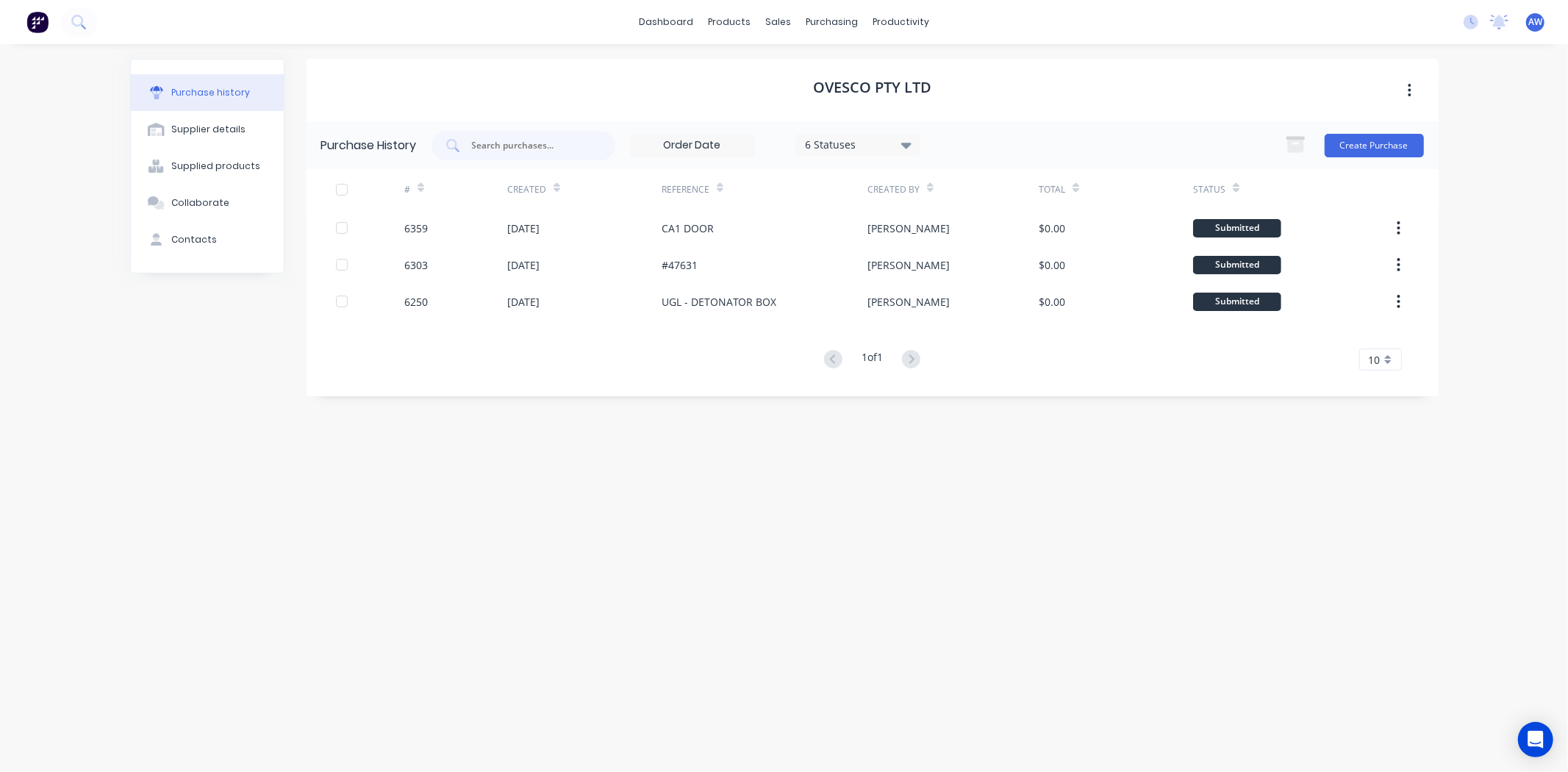
click at [204, 91] on div "Purchase history" at bounding box center [210, 92] width 79 height 14
click at [932, 67] on div "Workflow" at bounding box center [926, 71] width 44 height 14
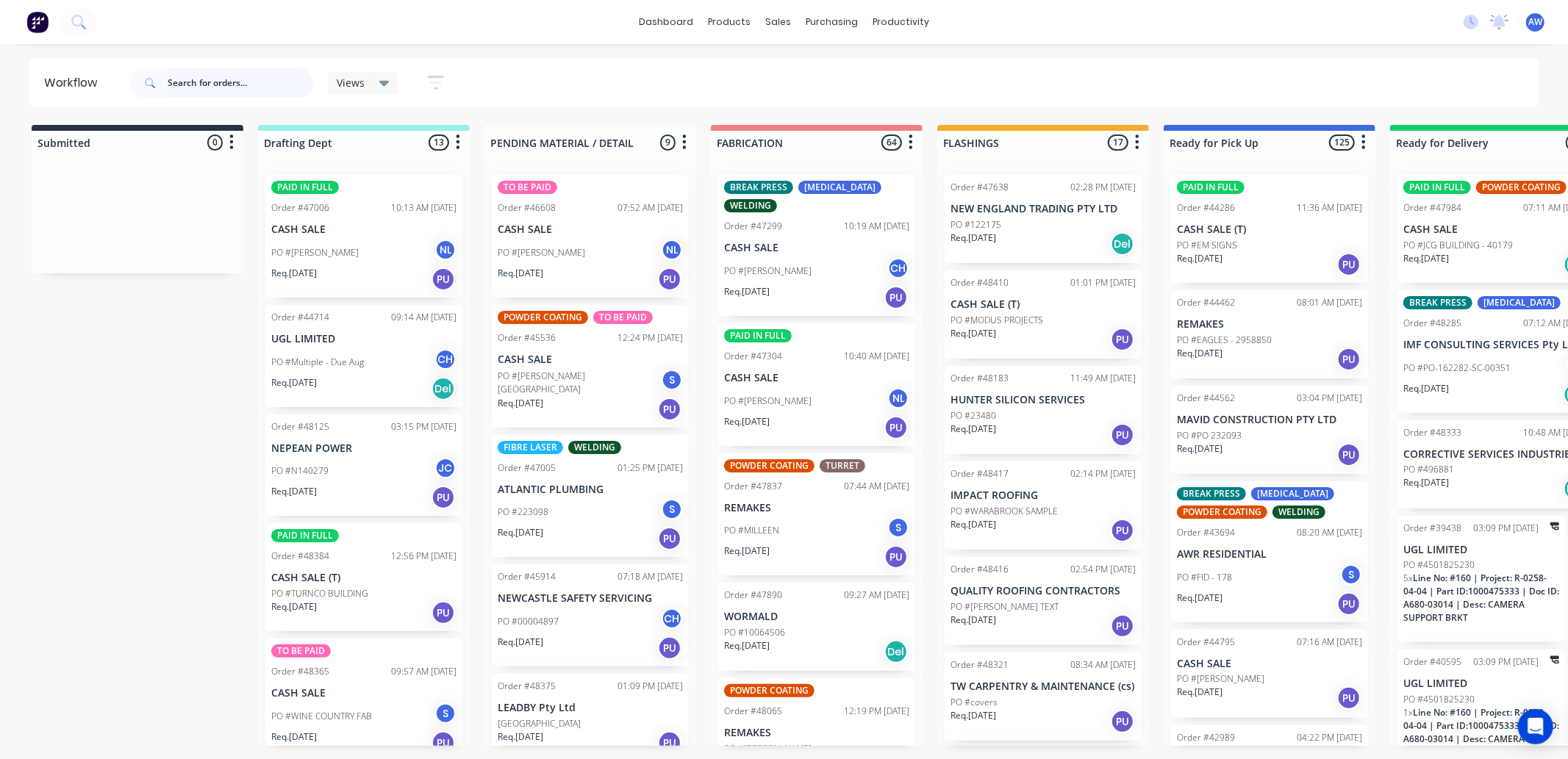
click at [183, 76] on input "text" at bounding box center [240, 83] width 146 height 29
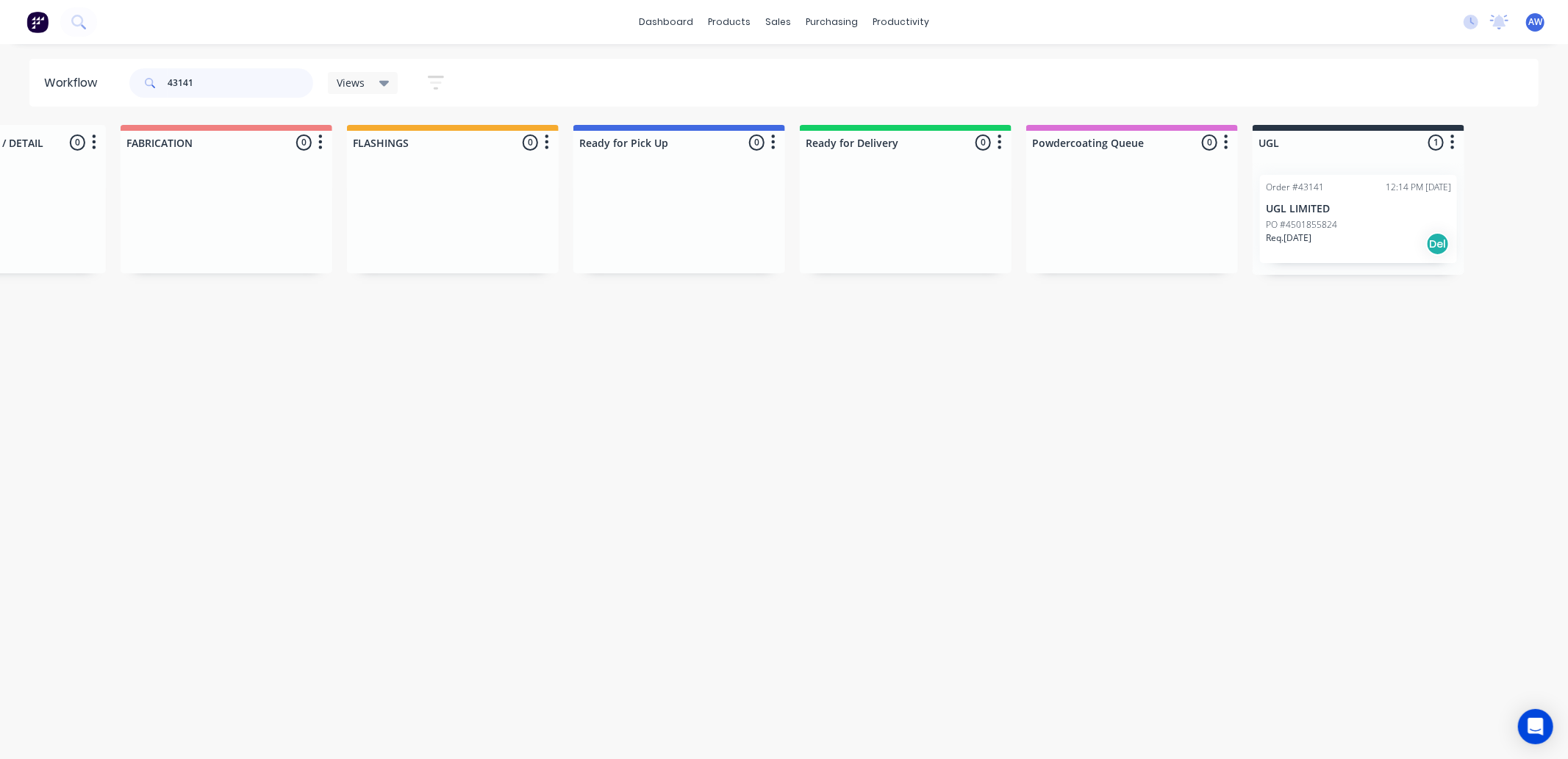
scroll to position [0, 884]
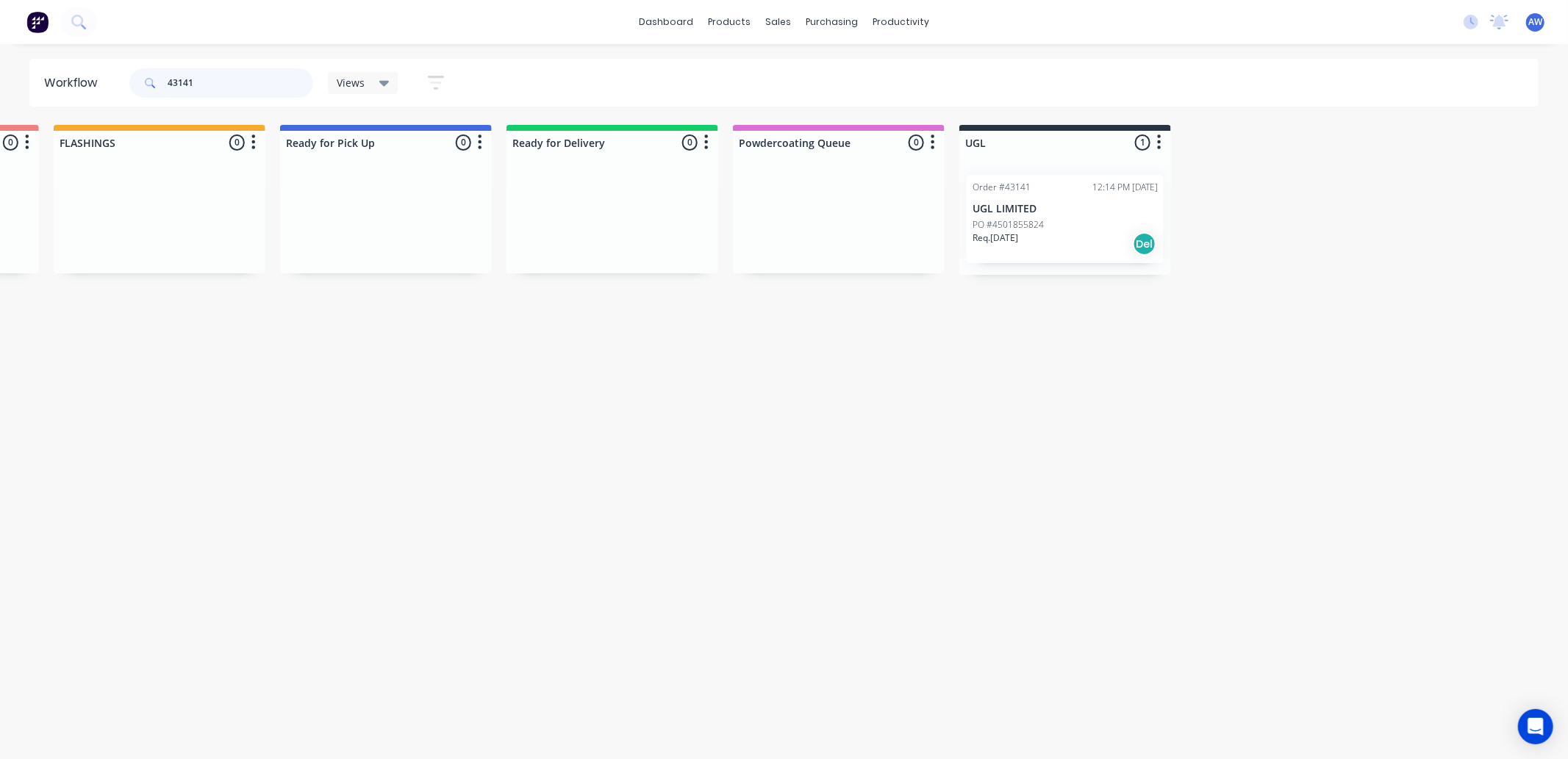
type input "43141"
click at [1113, 261] on div "Order #43141 12:14 PM 14/03/25 UGL LIMITED PO #4501855824 Req. 30/05/25 Del" at bounding box center [1065, 219] width 197 height 88
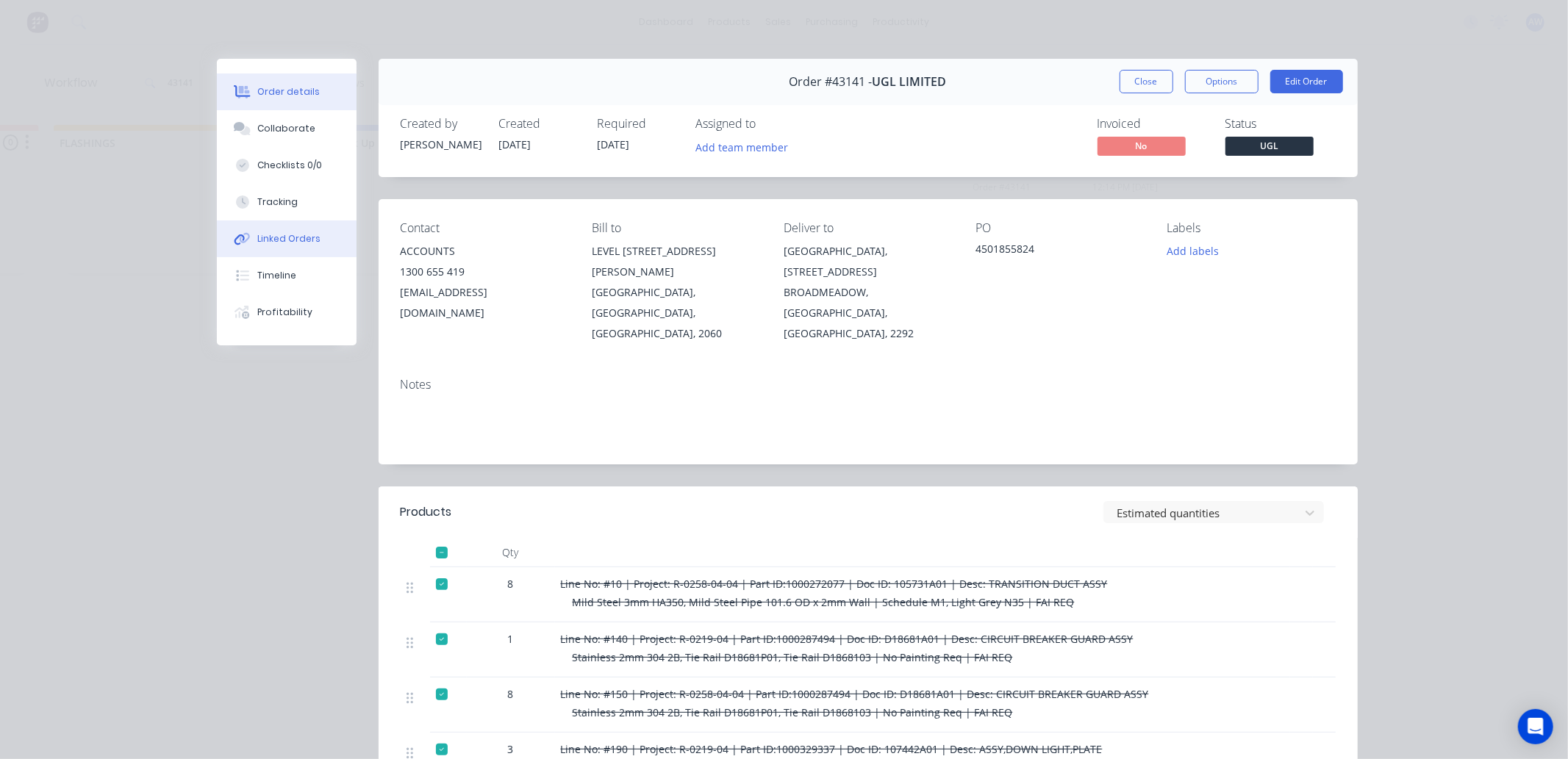
click at [303, 226] on button "Linked Orders" at bounding box center [287, 238] width 140 height 37
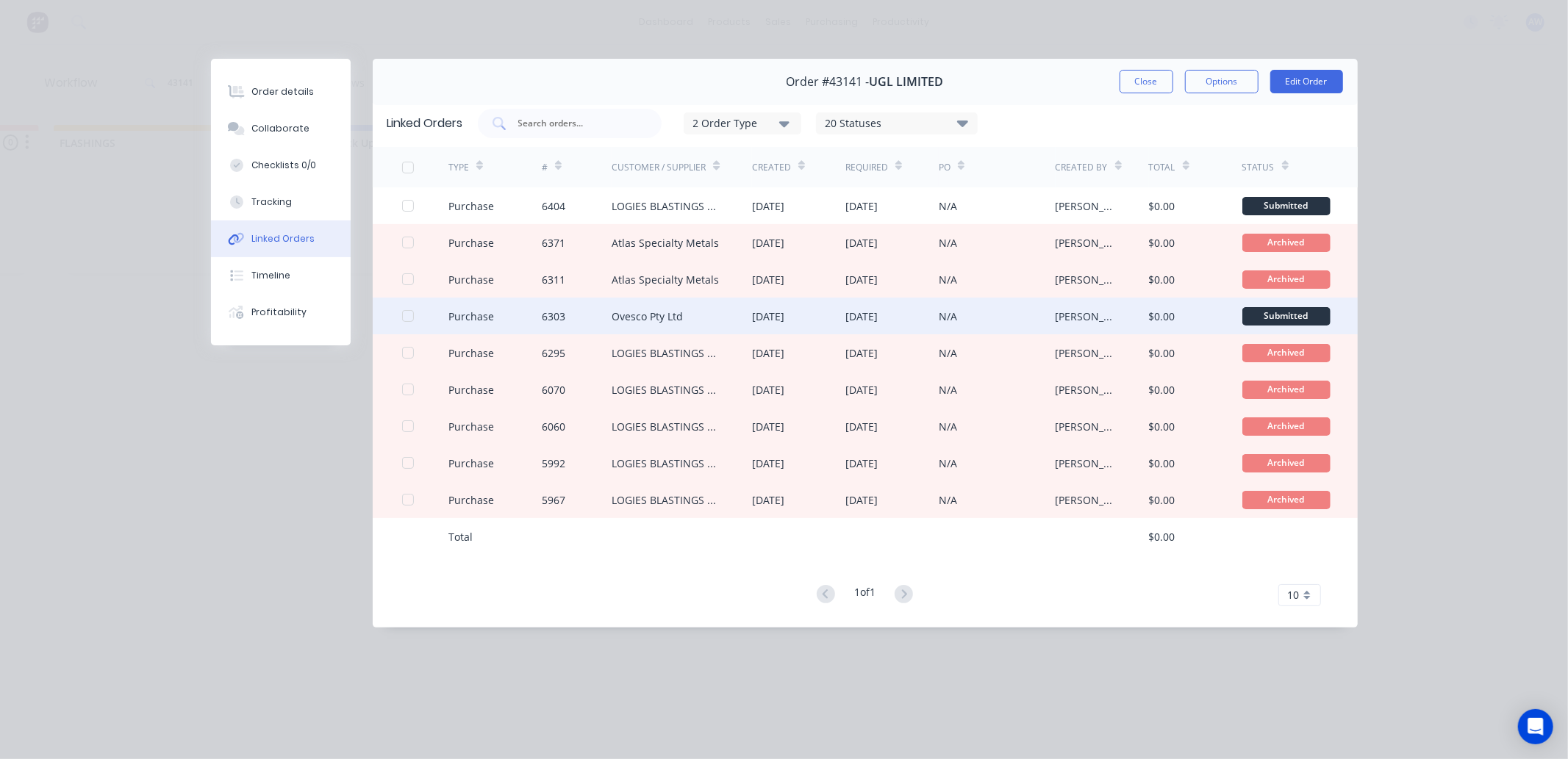
click at [642, 315] on div "Ovesco Pty Ltd" at bounding box center [647, 316] width 71 height 16
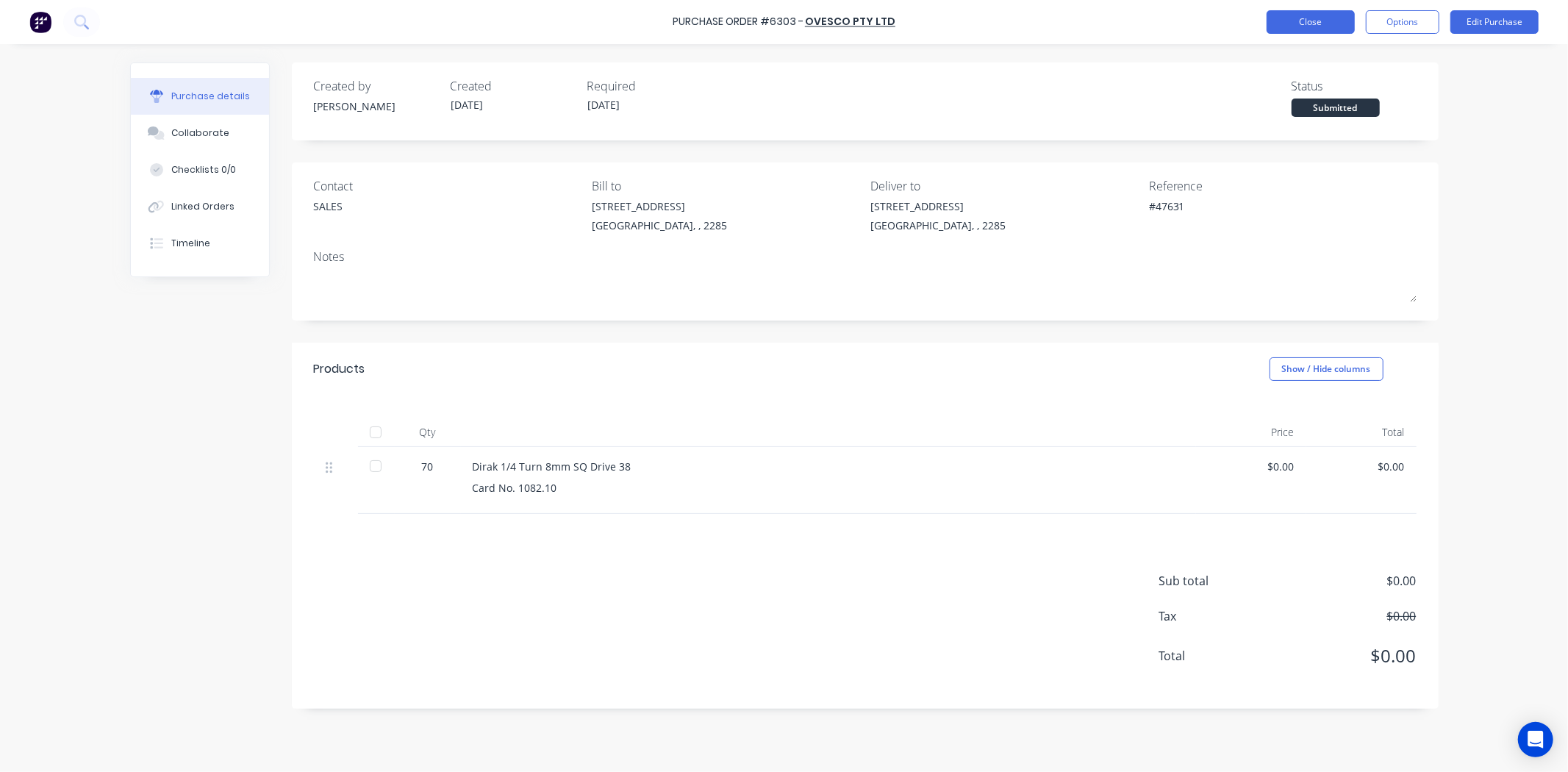
click at [1319, 24] on button "Close" at bounding box center [1310, 22] width 88 height 23
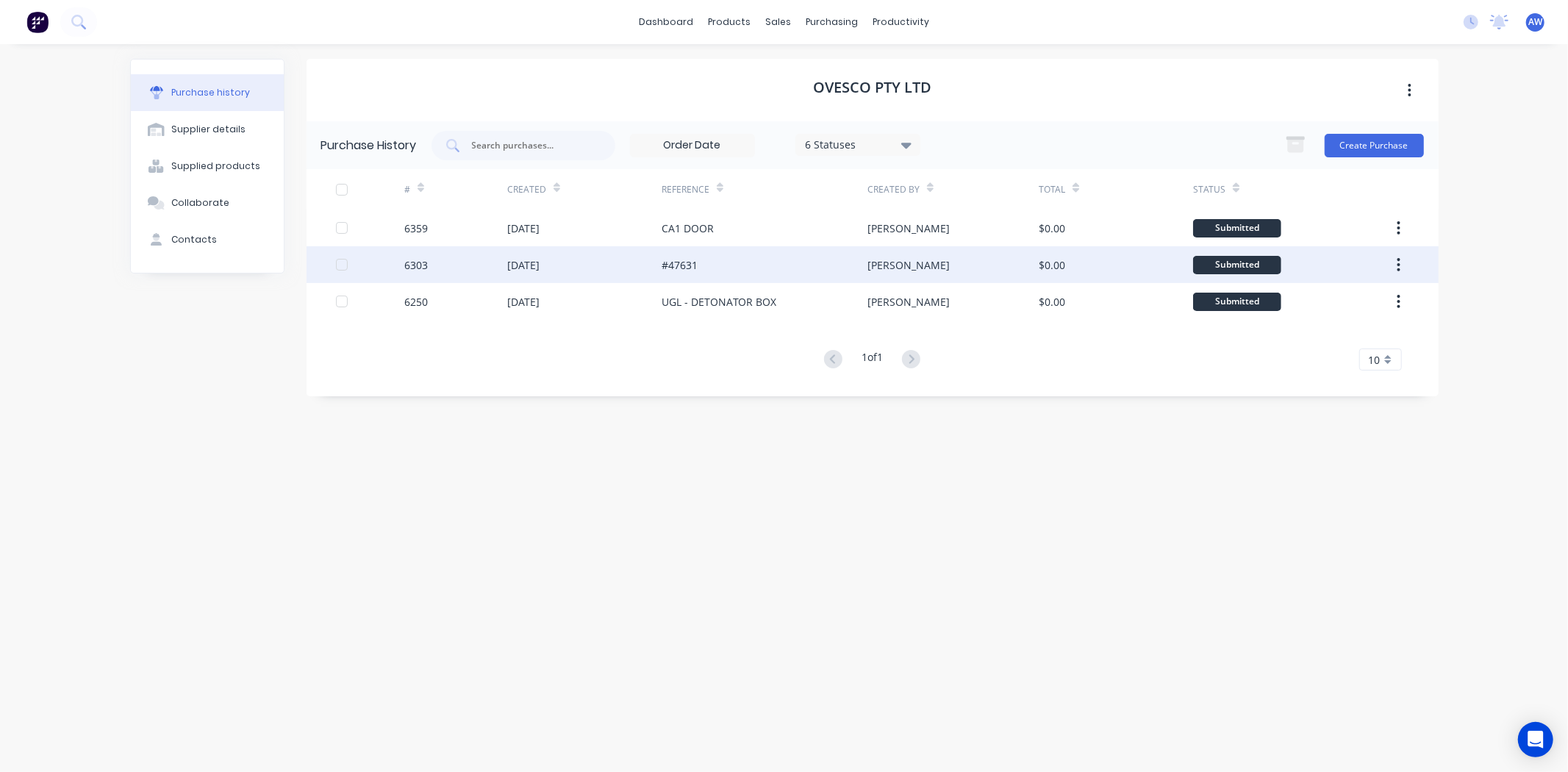
click at [702, 265] on div "#47631" at bounding box center [764, 265] width 206 height 37
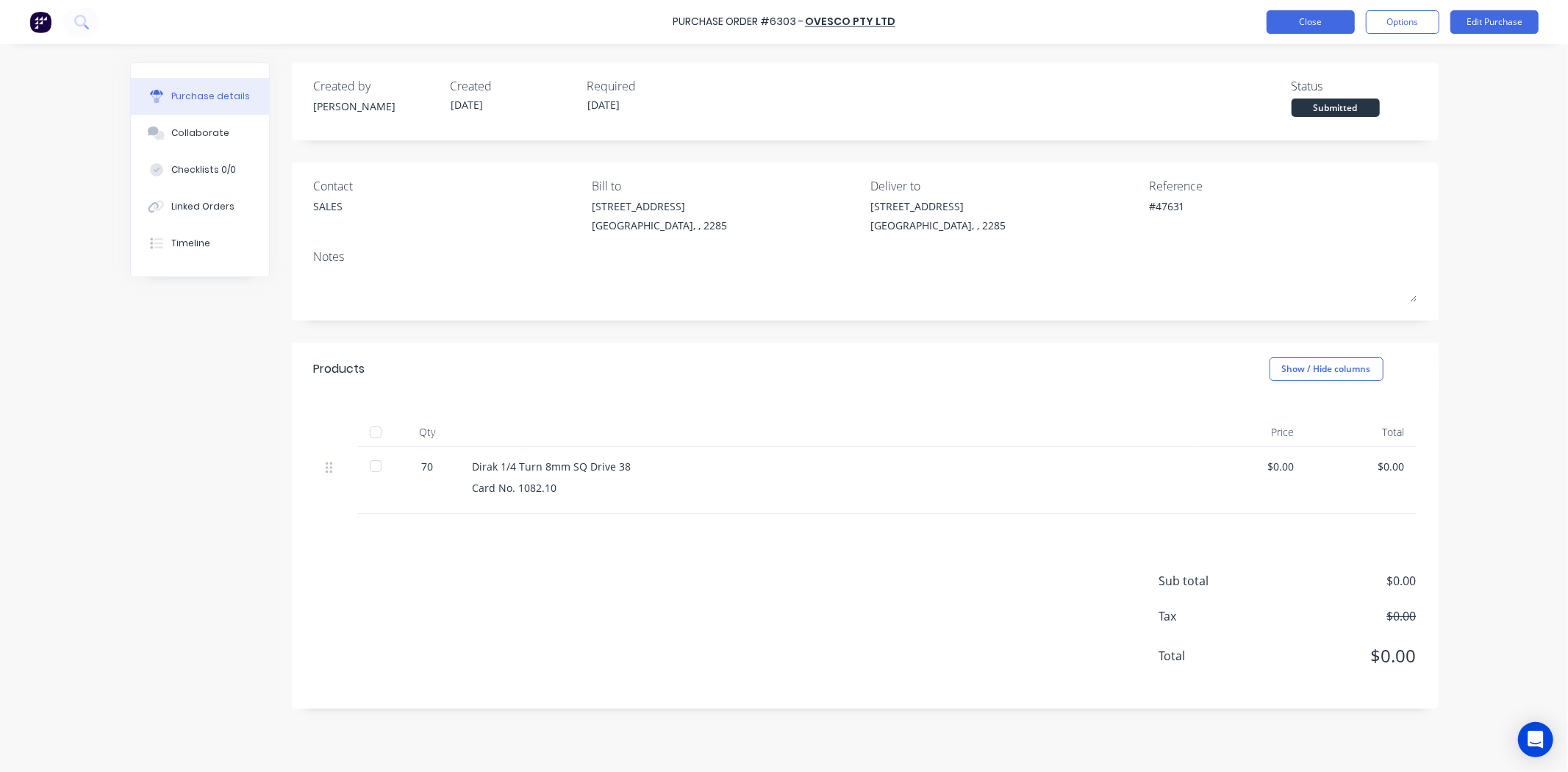
click at [1304, 25] on button "Close" at bounding box center [1310, 22] width 88 height 23
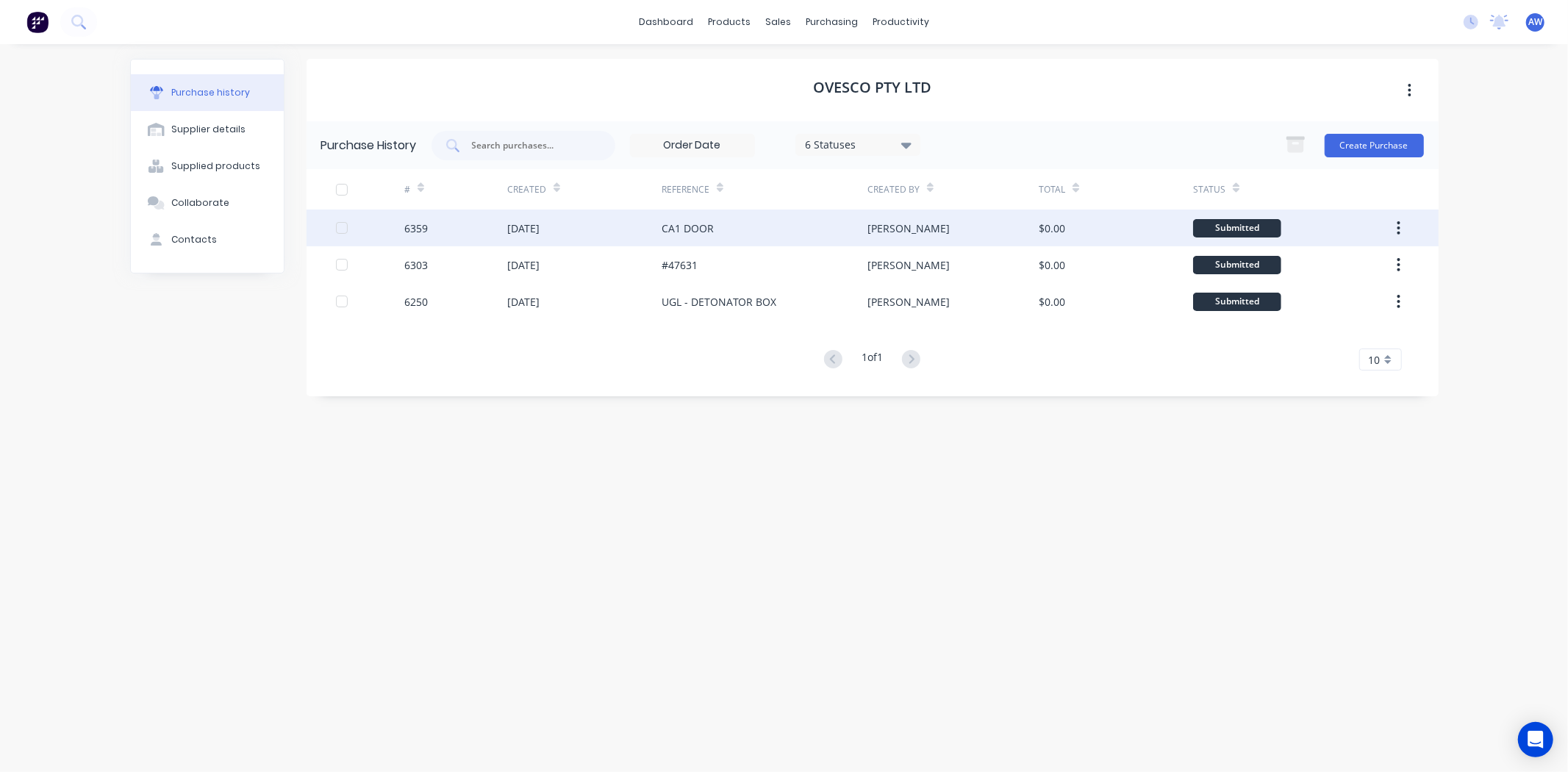
click at [724, 224] on div "CA1 DOOR" at bounding box center [764, 228] width 206 height 37
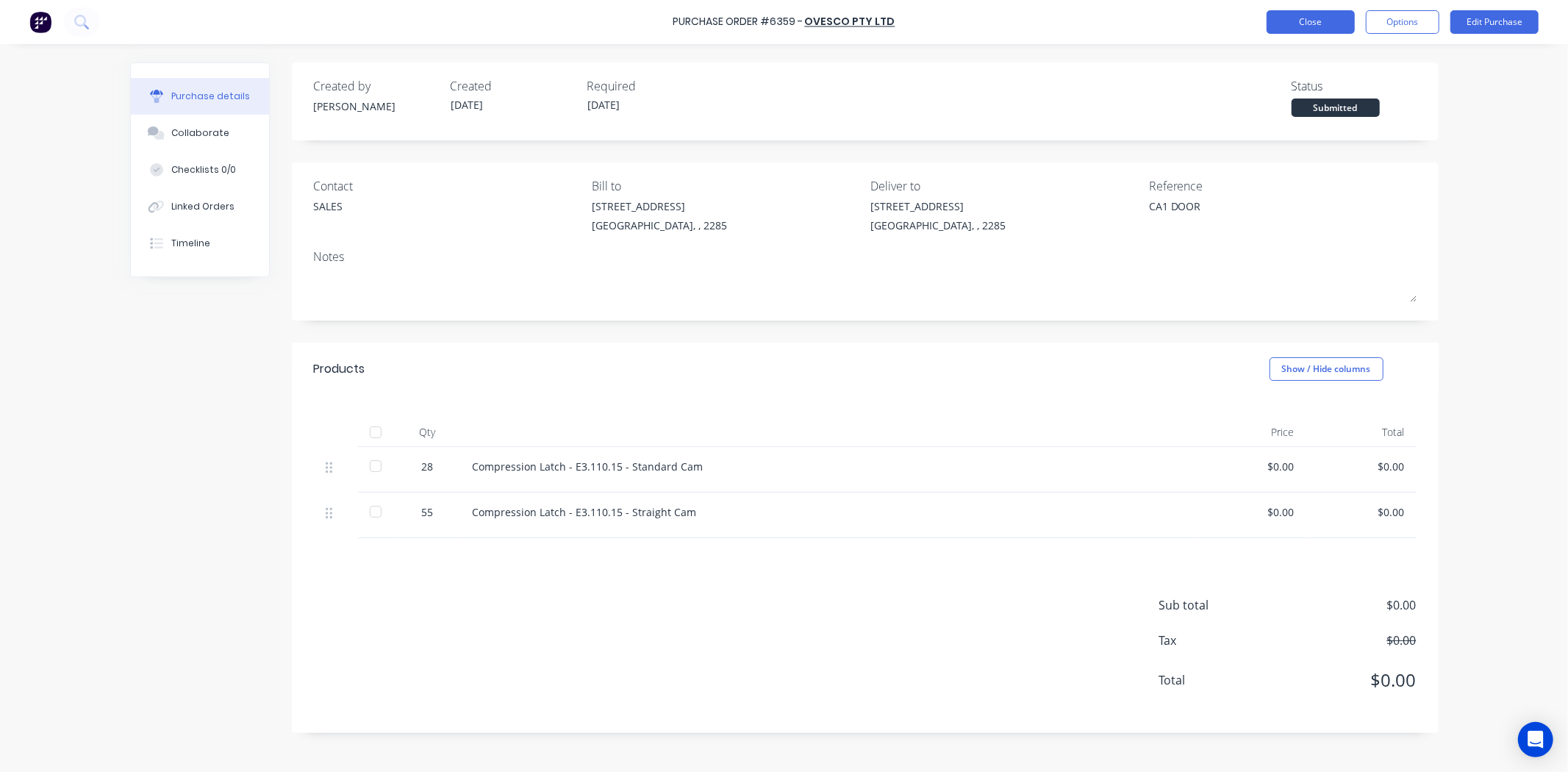
click at [1310, 26] on button "Close" at bounding box center [1310, 22] width 88 height 23
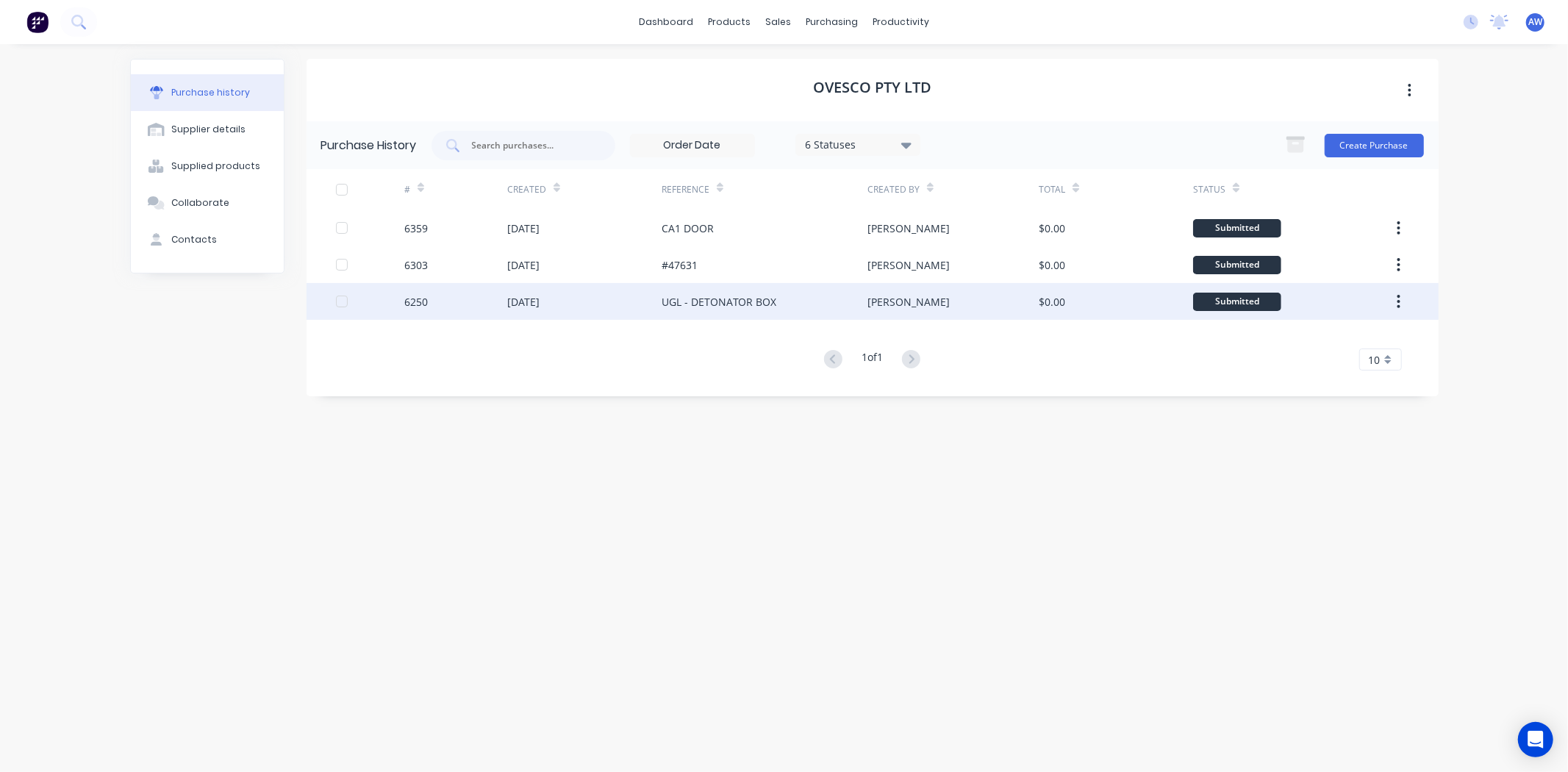
click at [817, 304] on div "UGL - DETONATOR BOX" at bounding box center [764, 301] width 206 height 37
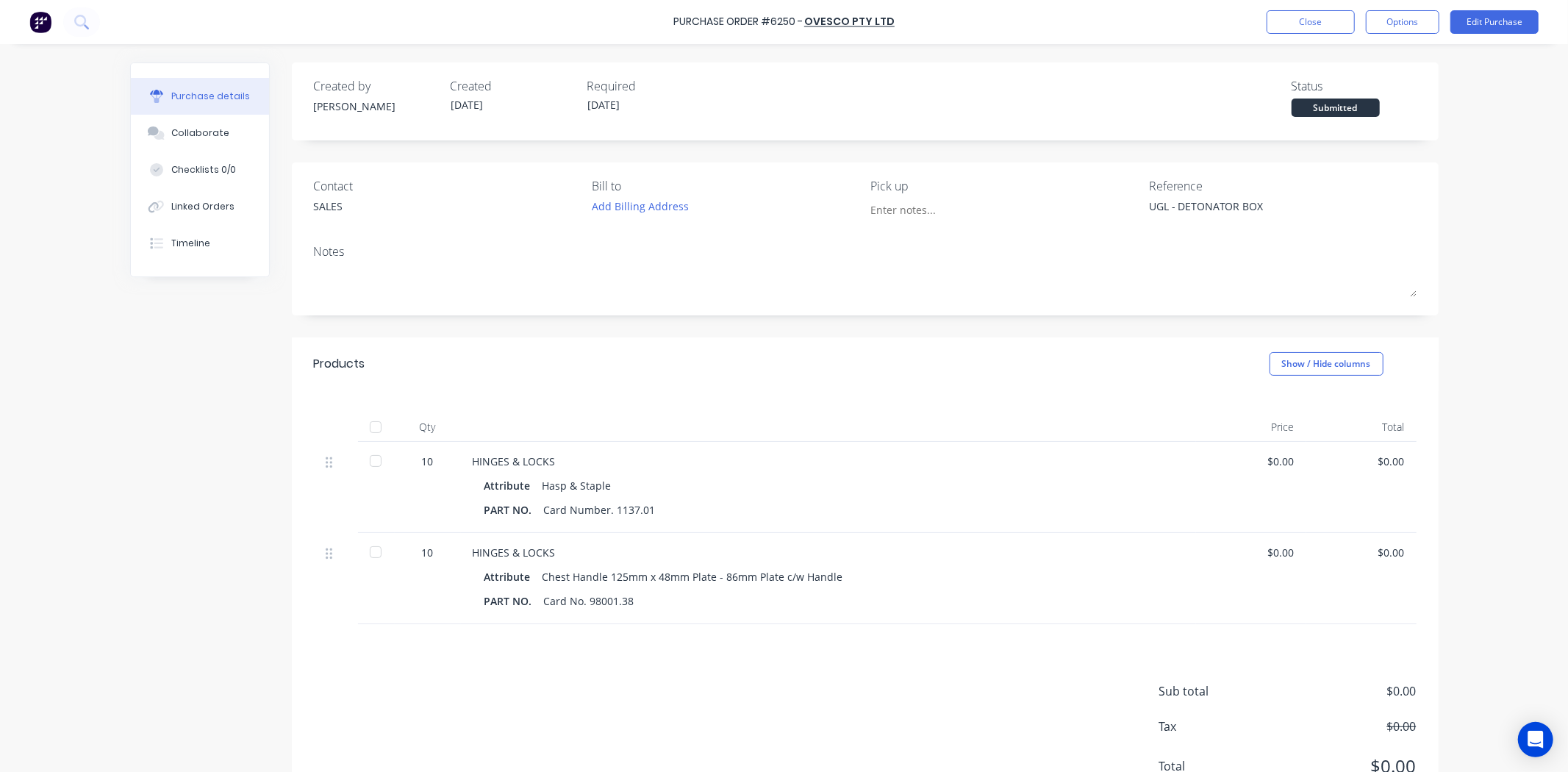
type textarea "x"
click at [1308, 25] on button "Close" at bounding box center [1310, 22] width 88 height 23
